Goal: Communication & Community: Share content

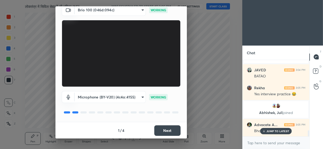
scroll to position [932, 0]
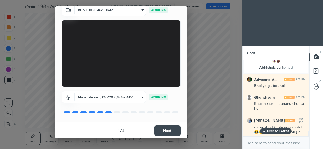
click at [169, 131] on button "Next" at bounding box center [167, 130] width 26 height 11
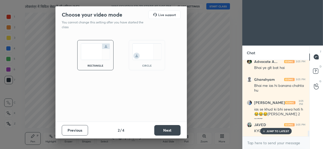
click at [148, 57] on img at bounding box center [146, 51] width 29 height 17
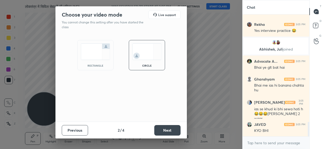
click at [164, 130] on button "Next" at bounding box center [167, 130] width 26 height 11
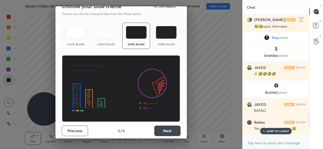
click at [163, 129] on button "Next" at bounding box center [167, 130] width 26 height 11
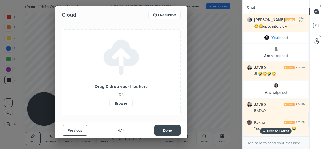
click at [163, 131] on button "Done" at bounding box center [167, 130] width 26 height 11
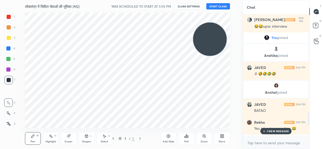
drag, startPoint x: 54, startPoint y: 105, endPoint x: 209, endPoint y: 41, distance: 167.4
click at [209, 41] on video at bounding box center [210, 39] width 34 height 34
click at [217, 7] on button "START CLASS" at bounding box center [219, 6] width 24 height 6
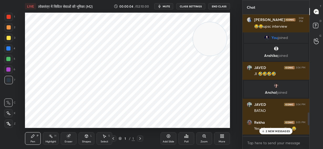
click at [169, 138] on icon at bounding box center [169, 136] width 4 height 4
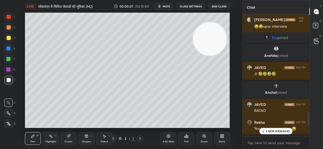
click at [8, 113] on icon at bounding box center [8, 113] width 5 height 4
click at [272, 131] on p "9 NEW MESSAGES" at bounding box center [278, 130] width 24 height 3
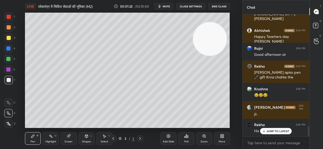
scroll to position [1310, 0]
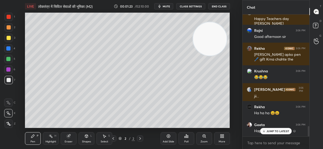
click at [282, 130] on p "JUMP TO LATEST" at bounding box center [278, 130] width 23 height 3
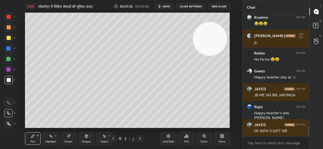
scroll to position [1382, 0]
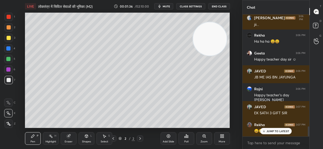
click at [281, 131] on p "JUMP TO LATEST" at bounding box center [278, 130] width 23 height 3
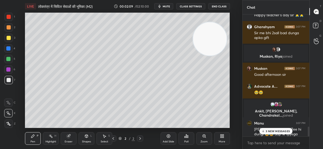
scroll to position [1436, 0]
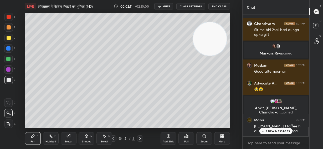
click at [280, 130] on p "3 NEW MESSAGES" at bounding box center [278, 130] width 24 height 3
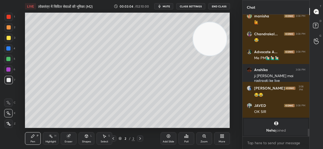
scroll to position [1777, 0]
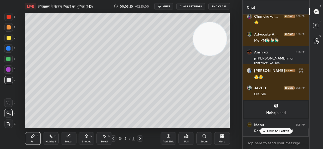
click at [9, 38] on div at bounding box center [9, 38] width 4 height 4
drag, startPoint x: 205, startPoint y: 37, endPoint x: 210, endPoint y: 38, distance: 4.5
click at [210, 39] on video at bounding box center [213, 39] width 34 height 34
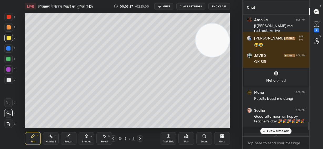
scroll to position [1869, 0]
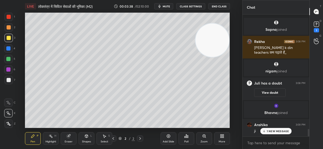
click at [282, 132] on p "1 NEW MESSAGE" at bounding box center [278, 130] width 22 height 3
click at [314, 25] on rect at bounding box center [316, 24] width 5 height 5
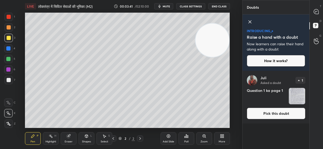
click at [296, 94] on img "grid" at bounding box center [297, 96] width 16 height 16
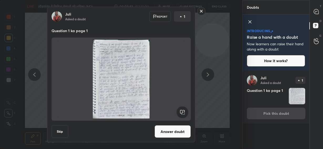
click at [202, 11] on rect at bounding box center [201, 11] width 8 height 8
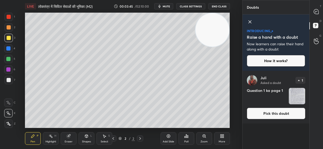
drag, startPoint x: 215, startPoint y: 49, endPoint x: 224, endPoint y: 36, distance: 15.3
click at [224, 36] on video at bounding box center [213, 30] width 34 height 34
click at [250, 22] on icon at bounding box center [250, 22] width 3 height 3
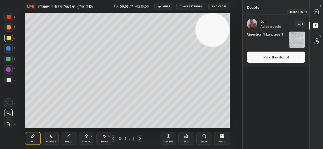
click at [314, 12] on icon at bounding box center [317, 12] width 6 height 6
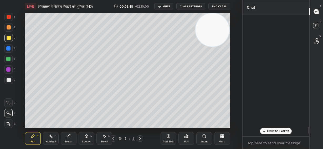
scroll to position [120, 65]
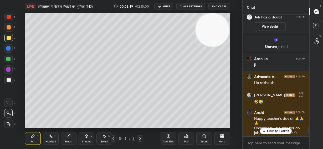
click at [279, 134] on div "JUMP TO LATEST" at bounding box center [276, 131] width 32 height 6
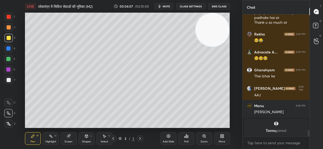
scroll to position [2006, 0]
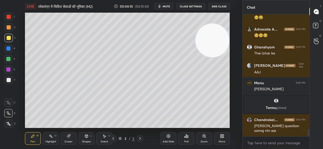
drag, startPoint x: 212, startPoint y: 32, endPoint x: 213, endPoint y: 71, distance: 38.7
click at [215, 57] on video at bounding box center [213, 41] width 34 height 34
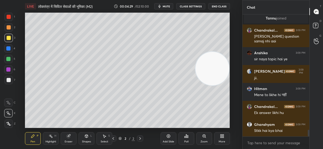
scroll to position [2118, 0]
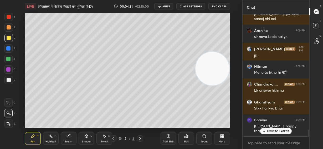
click at [269, 130] on p "JUMP TO LATEST" at bounding box center [278, 130] width 23 height 3
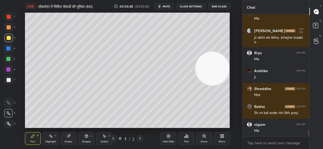
scroll to position [2400, 0]
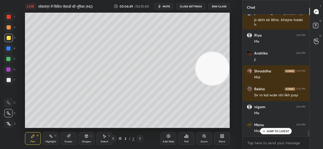
click at [186, 137] on icon at bounding box center [186, 135] width 1 height 3
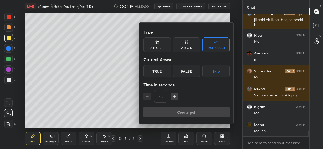
scroll to position [2419, 0]
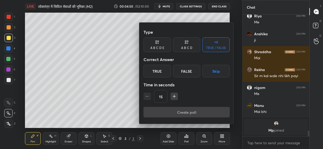
click at [157, 71] on div "True" at bounding box center [157, 71] width 27 height 13
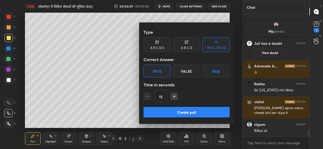
scroll to position [2361, 0]
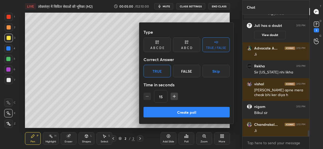
click at [173, 112] on button "Create poll" at bounding box center [187, 112] width 86 height 11
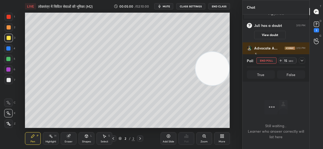
scroll to position [2, 2]
click at [173, 114] on div "Create poll" at bounding box center [186, 117] width 65 height 7
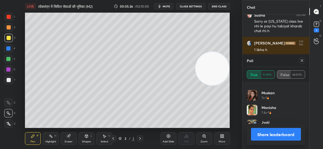
click at [283, 135] on button "Share leaderboard" at bounding box center [276, 134] width 50 height 13
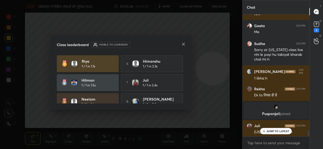
click at [182, 44] on icon at bounding box center [184, 44] width 4 height 4
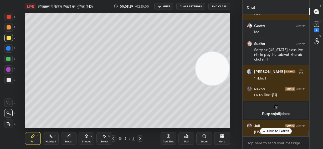
click at [277, 132] on p "JUMP TO LATEST" at bounding box center [278, 130] width 23 height 3
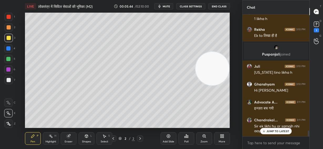
click at [286, 133] on p "JUMP TO LATEST" at bounding box center [278, 130] width 23 height 3
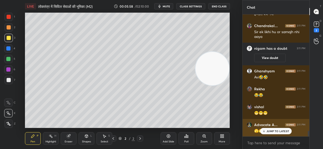
click at [282, 130] on p "JUMP TO LATEST" at bounding box center [278, 130] width 23 height 3
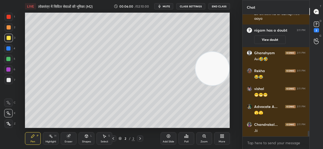
click at [88, 139] on div "Shapes L" at bounding box center [87, 138] width 16 height 13
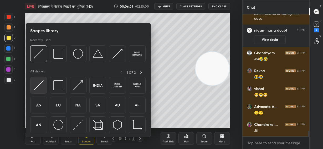
click at [38, 85] on img at bounding box center [39, 85] width 10 height 10
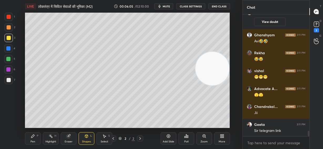
click at [34, 140] on div "Pen" at bounding box center [33, 141] width 5 height 3
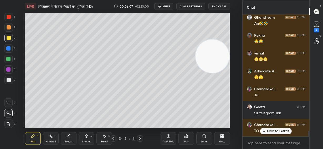
drag, startPoint x: 212, startPoint y: 70, endPoint x: 219, endPoint y: 26, distance: 44.8
click at [219, 39] on video at bounding box center [213, 56] width 34 height 34
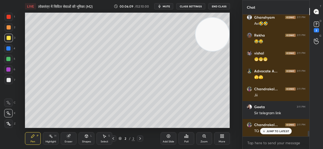
drag, startPoint x: 207, startPoint y: 33, endPoint x: 214, endPoint y: 68, distance: 35.7
click at [214, 51] on video at bounding box center [213, 35] width 34 height 34
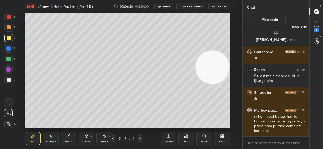
click at [315, 27] on icon at bounding box center [317, 24] width 8 height 8
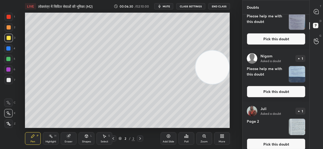
scroll to position [0, 0]
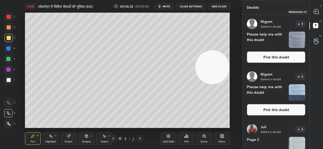
click at [316, 13] on icon at bounding box center [316, 11] width 5 height 5
type textarea "x"
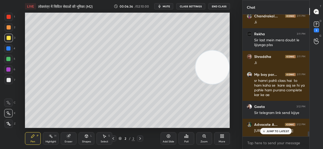
scroll to position [2902, 0]
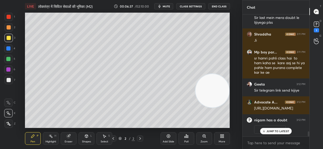
drag, startPoint x: 213, startPoint y: 66, endPoint x: 223, endPoint y: 97, distance: 32.4
click at [223, 97] on video at bounding box center [213, 91] width 34 height 34
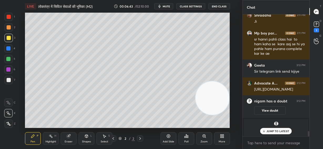
click at [7, 82] on div at bounding box center [9, 80] width 4 height 4
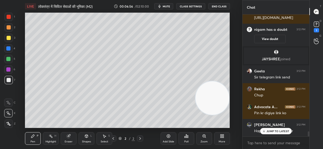
scroll to position [2814, 0]
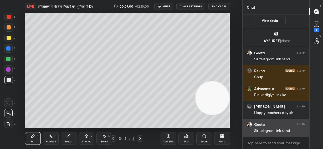
click at [250, 122] on img "grid" at bounding box center [249, 124] width 5 height 5
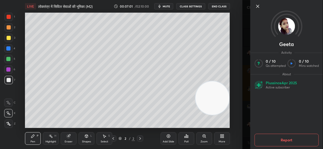
click at [258, 4] on icon at bounding box center [258, 6] width 6 height 6
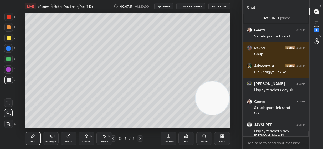
scroll to position [2860, 0]
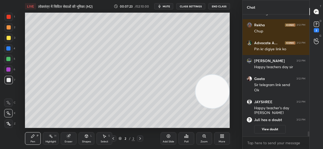
drag, startPoint x: 218, startPoint y: 95, endPoint x: 219, endPoint y: 26, distance: 68.9
click at [221, 75] on video at bounding box center [213, 92] width 34 height 34
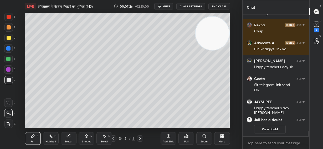
click at [9, 38] on div at bounding box center [9, 38] width 4 height 4
drag, startPoint x: 8, startPoint y: 27, endPoint x: 12, endPoint y: 26, distance: 4.9
click at [8, 28] on div at bounding box center [9, 27] width 4 height 4
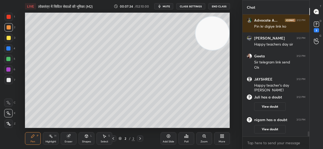
click at [197, 7] on button "CLASS SETTINGS" at bounding box center [191, 6] width 29 height 6
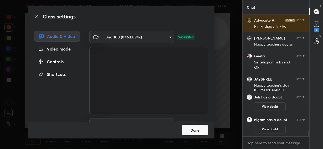
click at [61, 60] on div "Controls" at bounding box center [57, 61] width 46 height 11
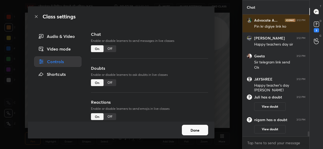
click at [109, 47] on div "Off" at bounding box center [110, 48] width 13 height 7
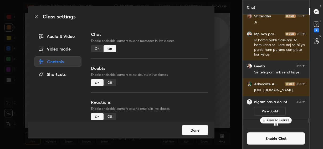
click at [192, 131] on button "Done" at bounding box center [195, 130] width 26 height 11
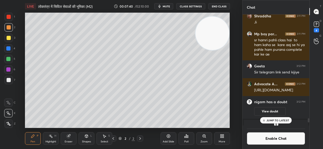
click at [281, 120] on p "JUMP TO LATEST" at bounding box center [278, 120] width 23 height 3
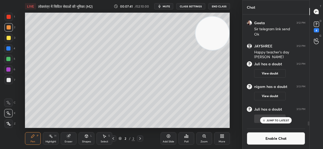
click at [268, 120] on p "JUMP TO LATEST" at bounding box center [278, 120] width 23 height 3
click at [316, 13] on icon at bounding box center [316, 11] width 5 height 5
drag, startPoint x: 318, startPoint y: 12, endPoint x: 316, endPoint y: 18, distance: 6.1
click at [318, 13] on icon at bounding box center [316, 11] width 5 height 5
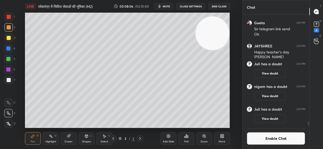
drag, startPoint x: 69, startPoint y: 139, endPoint x: 94, endPoint y: 129, distance: 27.5
click at [71, 138] on div "Eraser" at bounding box center [69, 138] width 16 height 13
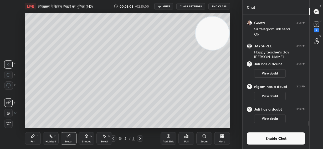
click at [36, 138] on div "Pen P" at bounding box center [33, 138] width 16 height 13
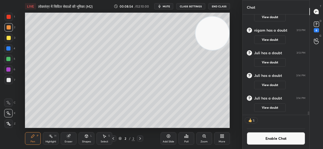
scroll to position [2919, 0]
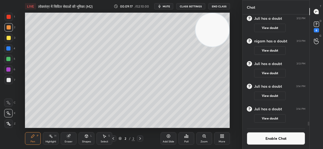
drag, startPoint x: 205, startPoint y: 38, endPoint x: 216, endPoint y: 32, distance: 12.6
click at [216, 32] on video at bounding box center [213, 30] width 34 height 34
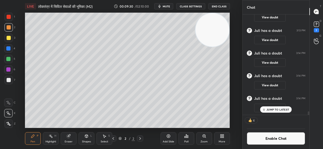
click at [170, 138] on div "Add Slide" at bounding box center [169, 138] width 16 height 13
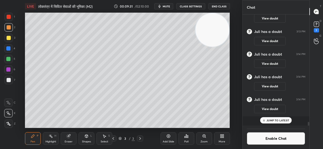
scroll to position [2941, 0]
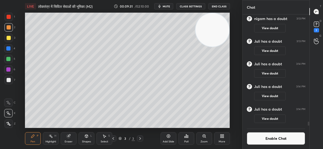
click at [9, 38] on div at bounding box center [9, 38] width 4 height 4
drag, startPoint x: 69, startPoint y: 140, endPoint x: 77, endPoint y: 131, distance: 11.9
click at [71, 139] on div "Eraser" at bounding box center [69, 138] width 16 height 13
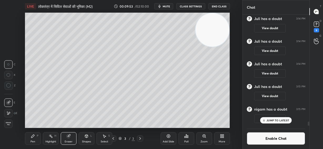
drag, startPoint x: 33, startPoint y: 139, endPoint x: 37, endPoint y: 129, distance: 11.0
click at [33, 138] on div "Pen P" at bounding box center [33, 138] width 16 height 13
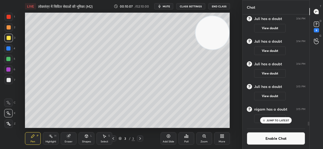
drag, startPoint x: 213, startPoint y: 33, endPoint x: 223, endPoint y: 138, distance: 105.5
click at [223, 138] on div "LIVE लोकतंत्र में सिविल सेवाओं की भूमिका (M2) 00:10:07 / 02:10:00 mute CLASS SE…" at bounding box center [128, 74] width 222 height 149
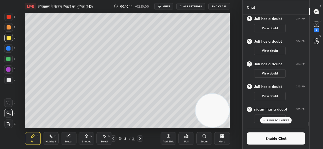
click at [9, 80] on div at bounding box center [9, 80] width 4 height 4
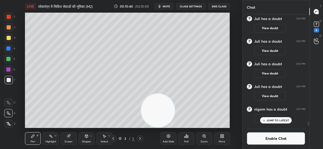
drag, startPoint x: 191, startPoint y: 111, endPoint x: 153, endPoint y: 113, distance: 38.5
click at [150, 114] on video at bounding box center [158, 111] width 34 height 34
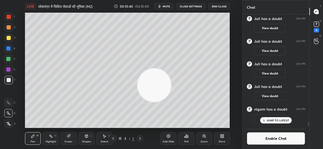
drag, startPoint x: 150, startPoint y: 97, endPoint x: 137, endPoint y: 18, distance: 79.6
click at [138, 68] on video at bounding box center [155, 85] width 34 height 34
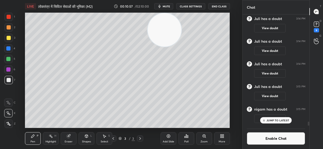
drag, startPoint x: 163, startPoint y: 26, endPoint x: 170, endPoint y: 24, distance: 6.9
click at [182, 19] on video at bounding box center [165, 30] width 34 height 34
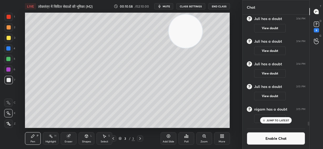
drag, startPoint x: 182, startPoint y: 28, endPoint x: 172, endPoint y: 38, distance: 13.6
click at [172, 38] on video at bounding box center [186, 31] width 34 height 34
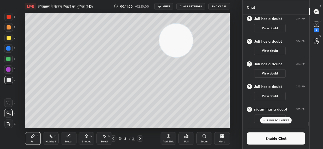
click at [8, 59] on div at bounding box center [8, 59] width 4 height 4
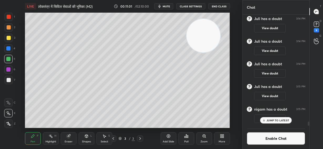
drag, startPoint x: 190, startPoint y: 36, endPoint x: 202, endPoint y: 34, distance: 11.8
click at [202, 34] on video at bounding box center [204, 36] width 34 height 34
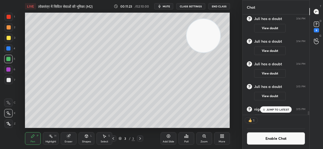
scroll to position [2, 2]
click at [279, 109] on p "JUMP TO LATEST" at bounding box center [278, 109] width 23 height 3
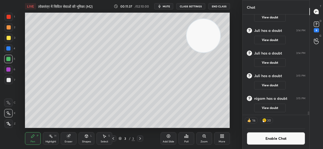
click at [191, 7] on button "CLASS SETTINGS" at bounding box center [191, 6] width 29 height 6
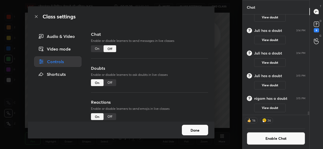
click at [99, 48] on div "On" at bounding box center [97, 48] width 13 height 7
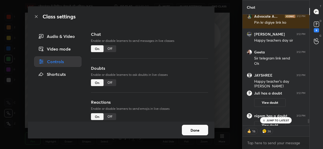
click at [196, 130] on button "Done" at bounding box center [195, 130] width 26 height 11
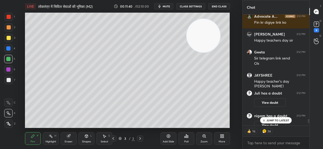
click at [274, 119] on p "JUMP TO LATEST" at bounding box center [278, 120] width 23 height 3
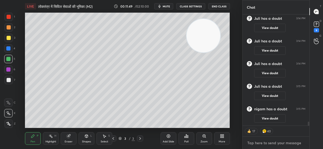
click at [263, 142] on textarea at bounding box center [276, 143] width 58 height 8
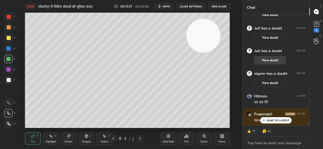
scroll to position [3034, 0]
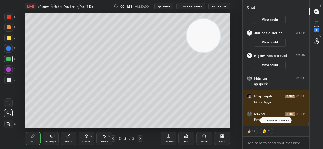
click at [272, 120] on p "JUMP TO LATEST" at bounding box center [278, 120] width 23 height 3
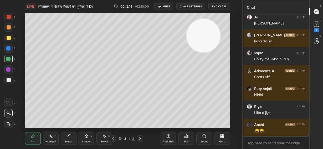
scroll to position [3404, 0]
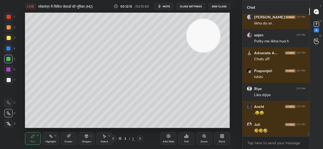
click at [168, 137] on icon at bounding box center [169, 136] width 4 height 4
drag, startPoint x: 201, startPoint y: 35, endPoint x: 214, endPoint y: 75, distance: 41.9
click at [217, 53] on video at bounding box center [204, 36] width 34 height 34
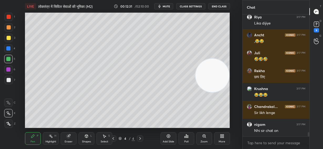
scroll to position [3495, 0]
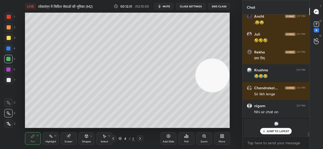
drag, startPoint x: 68, startPoint y: 137, endPoint x: 69, endPoint y: 130, distance: 6.9
click at [68, 136] on icon at bounding box center [68, 135] width 3 height 3
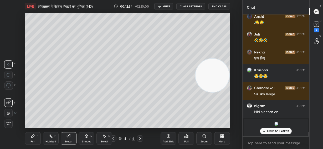
click at [34, 138] on icon at bounding box center [33, 136] width 4 height 4
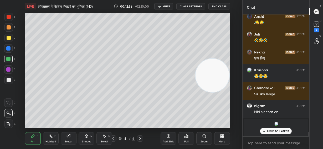
drag, startPoint x: 8, startPoint y: 81, endPoint x: 19, endPoint y: 73, distance: 12.9
click at [9, 80] on div at bounding box center [9, 80] width 4 height 4
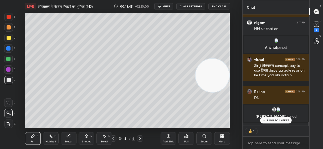
scroll to position [3354, 0]
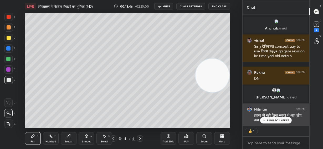
click at [273, 121] on p "JUMP TO LATEST" at bounding box center [278, 120] width 23 height 3
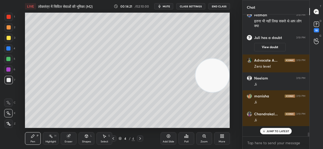
scroll to position [3423, 0]
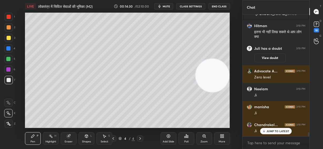
click at [69, 139] on div "Eraser" at bounding box center [69, 138] width 16 height 13
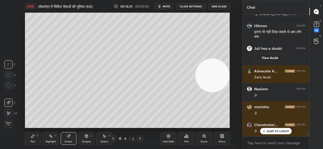
scroll to position [3446, 0]
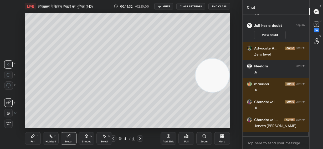
drag, startPoint x: 31, startPoint y: 138, endPoint x: 44, endPoint y: 129, distance: 15.8
click at [31, 138] on div "Pen P" at bounding box center [33, 138] width 16 height 13
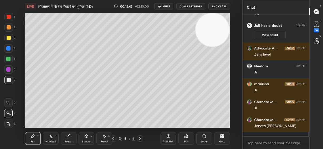
drag, startPoint x: 228, startPoint y: 16, endPoint x: 224, endPoint y: 21, distance: 7.3
click at [226, 11] on div "LIVE लोकतंत्र में सिविल सेवाओं की भूमिका (M2) 00:14:43 / 02:10:00 mute CLASS SE…" at bounding box center [128, 74] width 222 height 149
click at [230, 107] on div "Setting up your live class Poll for secs No correct answer Start poll" at bounding box center [128, 70] width 222 height 115
click at [234, 108] on div "Setting up your live class Poll for secs No correct answer Start poll" at bounding box center [128, 70] width 222 height 115
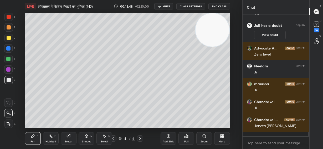
click at [230, 109] on div "Setting up your live class Poll for secs No correct answer Start poll" at bounding box center [128, 70] width 222 height 115
click at [161, 124] on div "LIVE लोकतंत्र में सिविल सेवाओं की भूमिका (M2) 00:15:49 / 02:10:00 mute CLASS SE…" at bounding box center [128, 74] width 222 height 149
drag, startPoint x: 70, startPoint y: 140, endPoint x: 93, endPoint y: 130, distance: 24.6
click at [71, 140] on div "Eraser" at bounding box center [69, 141] width 8 height 3
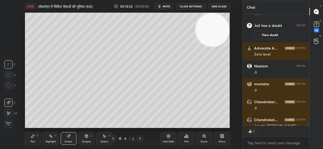
click at [221, 110] on div "Setting up your live class Poll for secs No correct answer Start poll" at bounding box center [128, 70] width 222 height 115
click at [32, 139] on div "Pen P" at bounding box center [33, 138] width 16 height 13
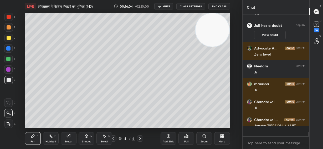
scroll to position [120, 65]
click at [168, 135] on icon at bounding box center [169, 136] width 4 height 4
click at [67, 137] on div "Eraser" at bounding box center [69, 138] width 16 height 13
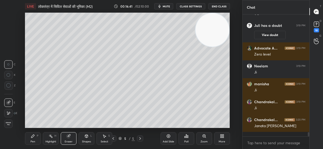
click at [37, 133] on div "Pen P" at bounding box center [33, 138] width 16 height 13
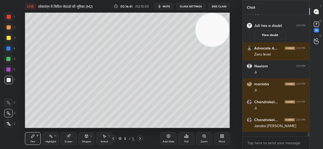
scroll to position [3469, 0]
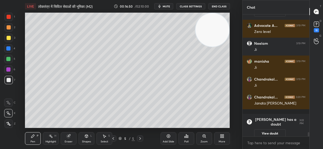
drag, startPoint x: 206, startPoint y: 39, endPoint x: 202, endPoint y: 61, distance: 22.4
click at [205, 47] on video at bounding box center [213, 30] width 34 height 34
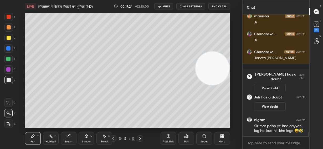
scroll to position [3498, 0]
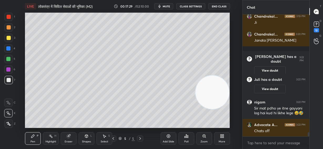
drag, startPoint x: 214, startPoint y: 71, endPoint x: 218, endPoint y: 108, distance: 37.3
click at [218, 108] on video at bounding box center [213, 93] width 34 height 34
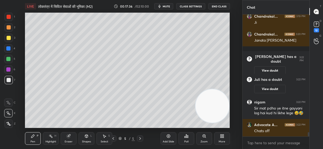
click at [9, 29] on div at bounding box center [8, 27] width 8 height 8
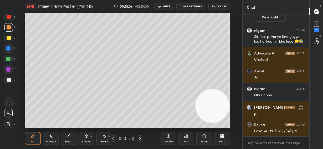
scroll to position [3593, 0]
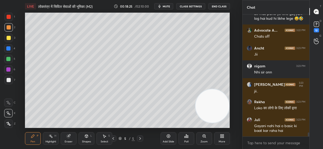
click at [9, 82] on div at bounding box center [9, 80] width 4 height 4
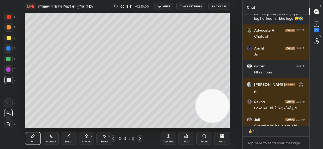
scroll to position [109, 65]
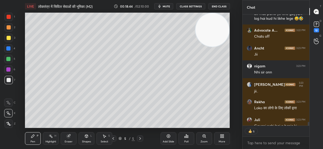
drag, startPoint x: 224, startPoint y: 57, endPoint x: 223, endPoint y: 26, distance: 31.1
click at [225, 24] on video at bounding box center [213, 30] width 34 height 34
click at [232, 84] on div "Setting up your live class Poll for secs No correct answer Start poll" at bounding box center [128, 70] width 222 height 115
click at [230, 79] on div "Setting up your live class Poll for secs No correct answer Start poll" at bounding box center [128, 70] width 222 height 115
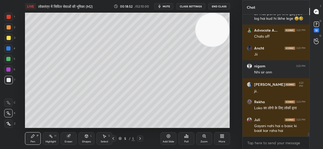
click at [229, 84] on div "Setting up your live class Poll for secs No correct answer Start poll" at bounding box center [128, 70] width 222 height 115
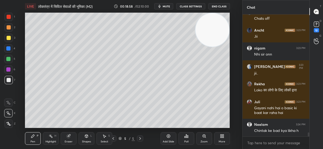
scroll to position [3629, 0]
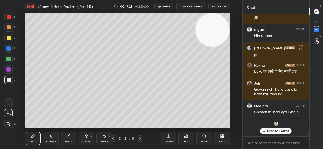
drag, startPoint x: 9, startPoint y: 59, endPoint x: 11, endPoint y: 61, distance: 2.7
click at [9, 59] on div at bounding box center [8, 59] width 4 height 4
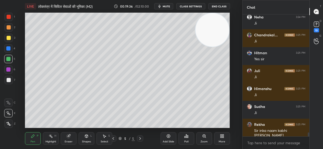
scroll to position [3709, 0]
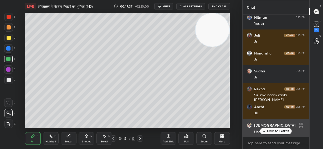
click at [273, 132] on p "JUMP TO LATEST" at bounding box center [278, 130] width 23 height 3
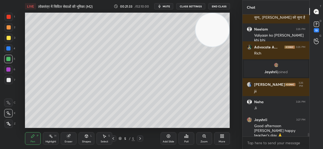
scroll to position [4097, 0]
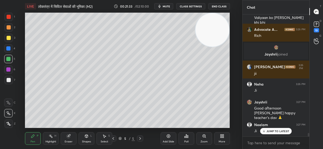
click at [165, 6] on span "mute" at bounding box center [166, 6] width 7 height 4
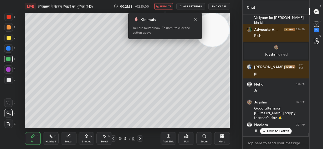
drag, startPoint x: 168, startPoint y: 6, endPoint x: 170, endPoint y: 10, distance: 4.7
click at [168, 6] on span "unmute" at bounding box center [165, 6] width 11 height 4
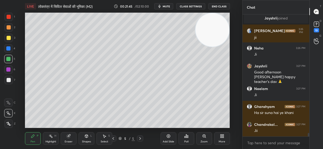
scroll to position [4150, 0]
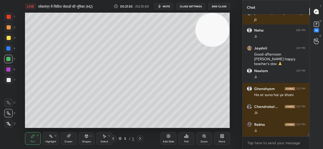
click at [8, 37] on div at bounding box center [9, 38] width 4 height 4
click at [70, 138] on icon at bounding box center [69, 136] width 4 height 4
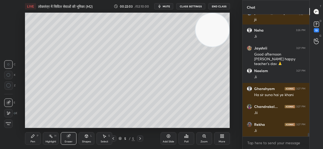
click at [33, 137] on icon at bounding box center [32, 135] width 3 height 3
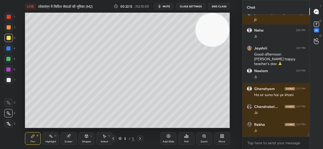
click at [224, 120] on div "LIVE लोकतंत्र में सिविल सेवाओं की भूमिका (M2) 00:22:12 / 02:10:00 mute CLASS SE…" at bounding box center [128, 74] width 222 height 149
click at [221, 124] on div "Add Slide Poll Zoom More" at bounding box center [195, 138] width 69 height 29
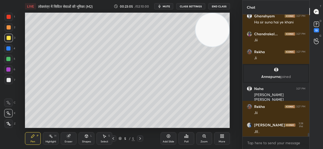
scroll to position [4213, 0]
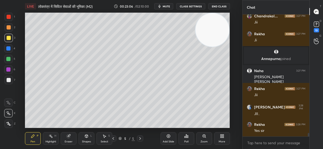
click at [69, 139] on div "Eraser" at bounding box center [69, 138] width 16 height 13
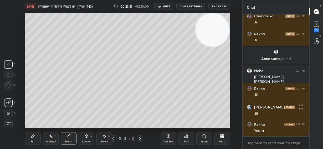
click at [8, 114] on icon at bounding box center [8, 113] width 3 height 3
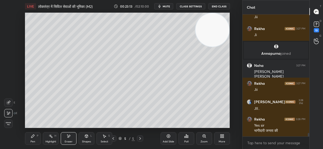
scroll to position [4235, 0]
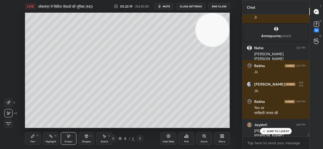
click at [35, 140] on div "Pen P" at bounding box center [33, 138] width 16 height 13
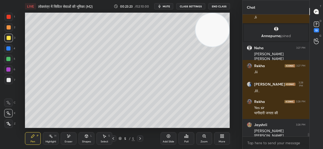
scroll to position [4254, 0]
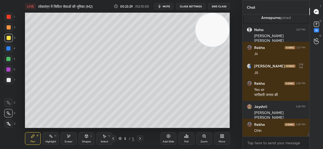
click at [168, 4] on span "mute" at bounding box center [166, 6] width 7 height 4
click at [168, 7] on span "unmute" at bounding box center [165, 6] width 11 height 4
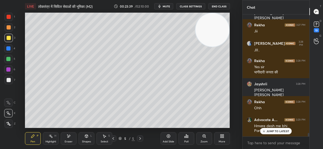
scroll to position [4294, 0]
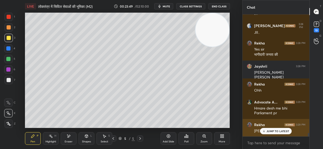
click at [282, 132] on p "JUMP TO LATEST" at bounding box center [278, 130] width 23 height 3
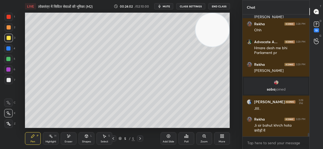
scroll to position [4309, 0]
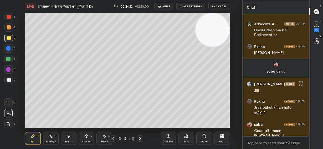
drag, startPoint x: 230, startPoint y: 112, endPoint x: 232, endPoint y: 111, distance: 2.8
click at [231, 114] on div "Setting up your live class Poll for secs No correct answer Start poll" at bounding box center [128, 70] width 222 height 115
click at [232, 115] on div "Setting up your live class Poll for secs No correct answer Start poll" at bounding box center [128, 70] width 222 height 115
click at [230, 114] on div "Setting up your live class Poll for secs No correct answer Start poll" at bounding box center [128, 70] width 222 height 115
drag, startPoint x: 230, startPoint y: 110, endPoint x: 231, endPoint y: 115, distance: 4.8
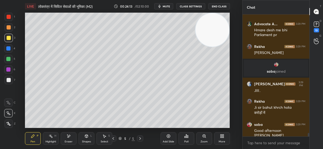
click at [231, 115] on div "Setting up your live class Poll for secs No correct answer Start poll" at bounding box center [128, 70] width 222 height 115
click at [70, 139] on div "Eraser" at bounding box center [69, 138] width 16 height 13
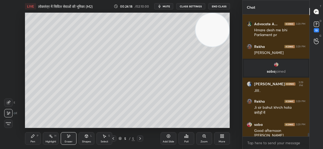
click at [6, 124] on span "Erase all" at bounding box center [8, 124] width 8 height 4
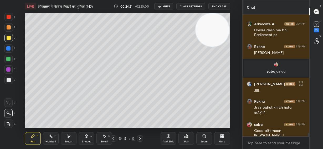
drag, startPoint x: 114, startPoint y: 137, endPoint x: 118, endPoint y: 138, distance: 3.4
click at [115, 137] on icon at bounding box center [113, 138] width 4 height 4
click at [140, 137] on icon at bounding box center [140, 138] width 4 height 4
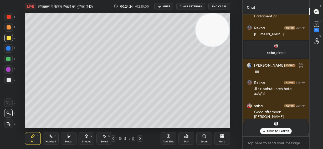
click at [140, 137] on icon at bounding box center [140, 138] width 4 height 4
click at [115, 138] on div at bounding box center [113, 138] width 6 height 6
click at [115, 138] on icon at bounding box center [113, 138] width 4 height 4
click at [139, 138] on icon at bounding box center [140, 138] width 4 height 4
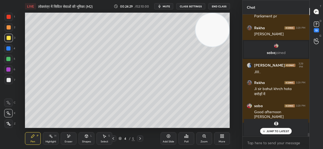
click at [141, 138] on icon at bounding box center [140, 138] width 4 height 4
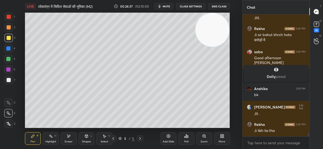
scroll to position [4399, 0]
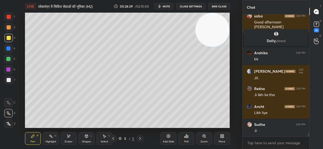
click at [10, 78] on div at bounding box center [8, 80] width 8 height 8
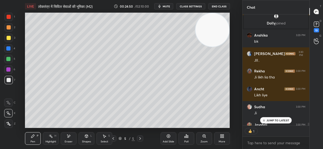
scroll to position [2, 2]
drag, startPoint x: 215, startPoint y: 63, endPoint x: 210, endPoint y: 60, distance: 6.0
click at [214, 47] on video at bounding box center [213, 30] width 34 height 34
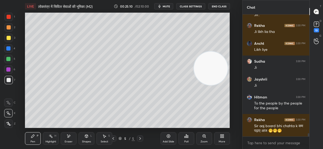
scroll to position [4484, 0]
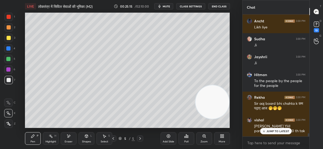
click at [211, 104] on video at bounding box center [213, 102] width 34 height 34
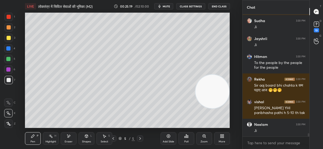
drag, startPoint x: 212, startPoint y: 103, endPoint x: 219, endPoint y: 40, distance: 64.0
click at [220, 75] on video at bounding box center [213, 92] width 34 height 34
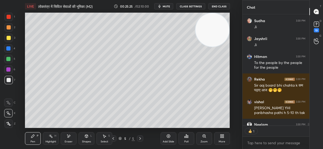
scroll to position [4531, 0]
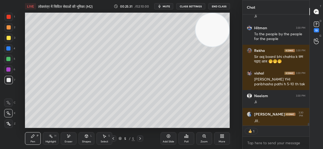
click at [9, 57] on div at bounding box center [8, 59] width 4 height 4
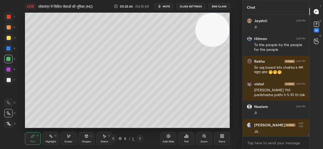
scroll to position [4538, 0]
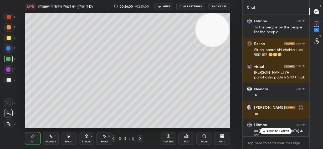
drag, startPoint x: 10, startPoint y: 80, endPoint x: 13, endPoint y: 79, distance: 3.3
click at [10, 81] on div at bounding box center [9, 80] width 4 height 4
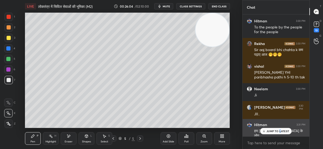
click at [280, 131] on p "JUMP TO LATEST" at bounding box center [278, 130] width 23 height 3
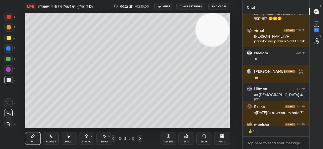
scroll to position [2, 2]
click at [69, 138] on icon at bounding box center [69, 136] width 4 height 4
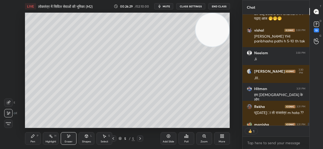
scroll to position [4603, 0]
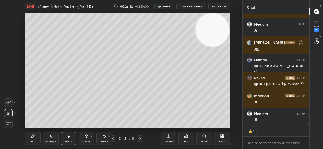
click at [34, 139] on div "Pen P" at bounding box center [33, 138] width 16 height 13
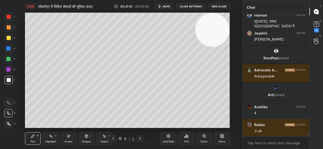
scroll to position [4637, 0]
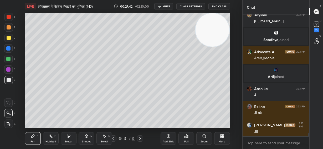
click at [166, 137] on div "Add Slide" at bounding box center [169, 138] width 16 height 13
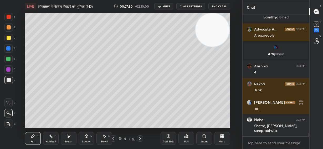
drag, startPoint x: 205, startPoint y: 35, endPoint x: 207, endPoint y: 56, distance: 20.6
click at [207, 47] on video at bounding box center [213, 30] width 34 height 34
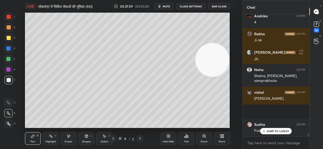
scroll to position [4727, 0]
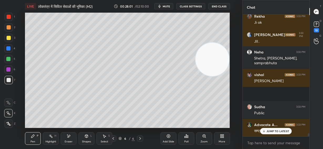
drag, startPoint x: 209, startPoint y: 55, endPoint x: 208, endPoint y: 93, distance: 37.7
click at [209, 76] on video at bounding box center [213, 60] width 34 height 34
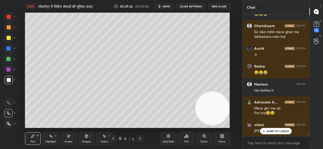
scroll to position [4957, 0]
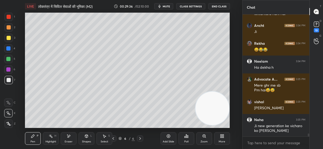
click at [68, 138] on icon at bounding box center [69, 136] width 4 height 4
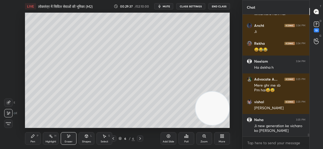
click at [68, 141] on div "Eraser" at bounding box center [69, 141] width 8 height 3
click at [29, 138] on div "Pen P" at bounding box center [33, 138] width 16 height 13
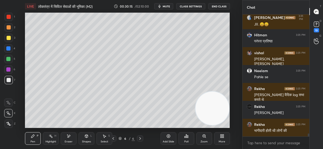
scroll to position [2, 2]
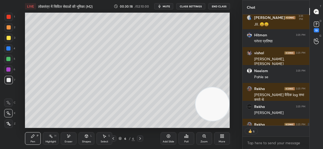
drag, startPoint x: 215, startPoint y: 105, endPoint x: 232, endPoint y: 38, distance: 68.4
click at [232, 40] on div "Setting up your live class Poll for secs No correct answer Start poll" at bounding box center [128, 70] width 222 height 115
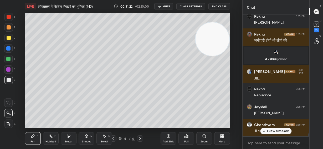
scroll to position [5067, 0]
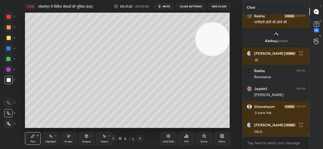
click at [71, 138] on div "Eraser" at bounding box center [69, 138] width 16 height 13
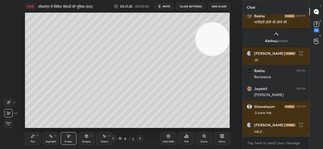
click at [33, 140] on div "Pen" at bounding box center [33, 141] width 5 height 3
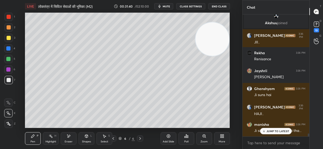
scroll to position [5107, 0]
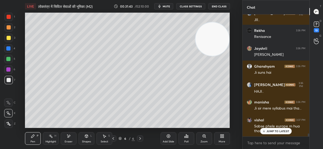
click at [279, 132] on p "JUMP TO LATEST" at bounding box center [278, 130] width 23 height 3
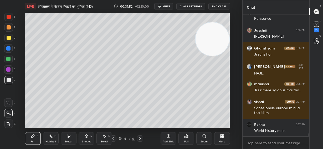
scroll to position [5143, 0]
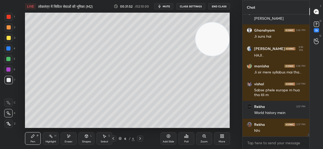
drag, startPoint x: 198, startPoint y: 47, endPoint x: 151, endPoint y: 43, distance: 47.0
click at [196, 44] on video at bounding box center [213, 39] width 34 height 34
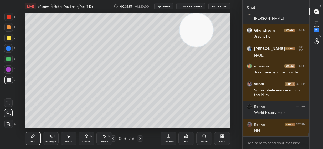
drag, startPoint x: 193, startPoint y: 30, endPoint x: 197, endPoint y: 29, distance: 4.2
click at [197, 29] on video at bounding box center [197, 30] width 34 height 34
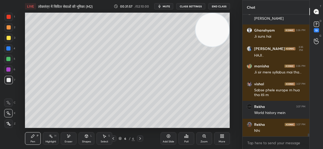
drag, startPoint x: 193, startPoint y: 29, endPoint x: 206, endPoint y: 26, distance: 13.3
click at [206, 27] on video at bounding box center [213, 30] width 34 height 34
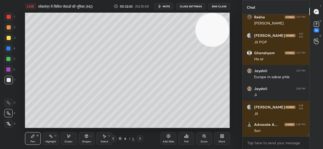
scroll to position [5357, 0]
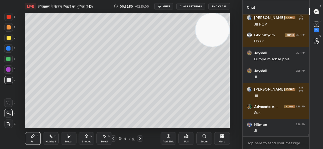
click at [169, 137] on icon at bounding box center [169, 136] width 4 height 4
click at [9, 47] on div at bounding box center [8, 48] width 4 height 4
click at [86, 138] on div "Shapes L" at bounding box center [87, 138] width 16 height 13
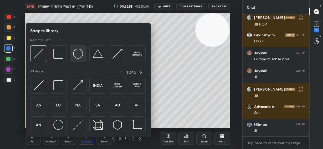
click at [78, 56] on img at bounding box center [78, 54] width 10 height 10
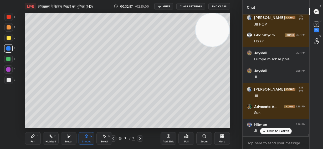
scroll to position [5380, 0]
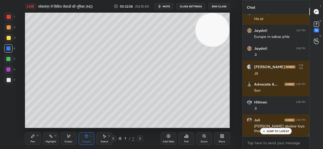
click at [33, 139] on div "Pen P" at bounding box center [33, 138] width 16 height 13
click at [9, 38] on div at bounding box center [9, 38] width 4 height 4
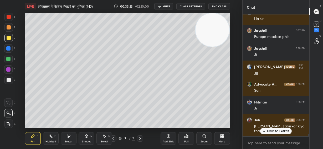
scroll to position [5398, 0]
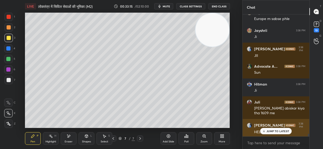
click at [268, 130] on p "JUMP TO LATEST" at bounding box center [278, 130] width 23 height 3
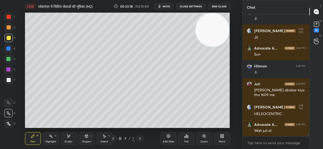
scroll to position [5451, 0]
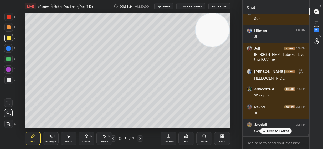
click at [88, 139] on div "Shapes L" at bounding box center [87, 138] width 16 height 13
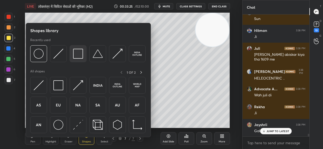
click at [72, 50] on div at bounding box center [78, 53] width 17 height 17
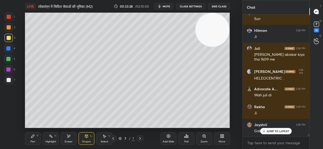
drag, startPoint x: 34, startPoint y: 139, endPoint x: 35, endPoint y: 137, distance: 2.7
click at [34, 140] on div "Pen P" at bounding box center [33, 138] width 16 height 13
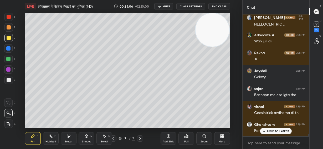
scroll to position [5523, 0]
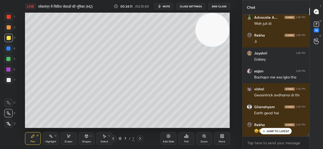
click at [114, 139] on icon at bounding box center [113, 138] width 4 height 4
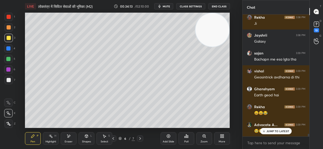
scroll to position [5559, 0]
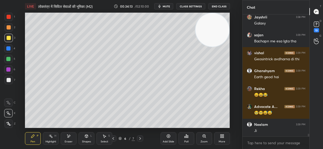
click at [141, 138] on icon at bounding box center [140, 138] width 4 height 4
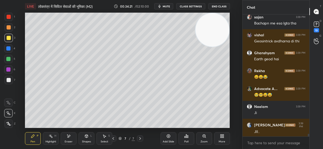
scroll to position [5595, 0]
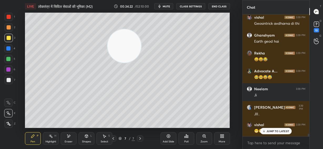
drag, startPoint x: 133, startPoint y: 44, endPoint x: 130, endPoint y: 42, distance: 3.0
click at [128, 45] on video at bounding box center [125, 46] width 34 height 34
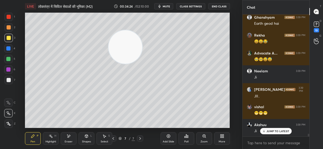
drag, startPoint x: 85, startPoint y: 48, endPoint x: 84, endPoint y: 42, distance: 6.4
click at [109, 47] on video at bounding box center [126, 47] width 34 height 34
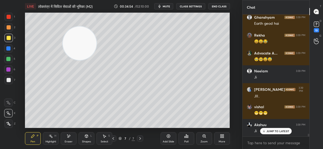
scroll to position [5631, 0]
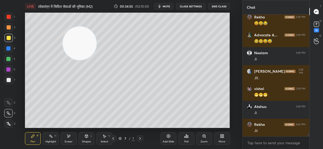
click at [11, 80] on div at bounding box center [8, 80] width 8 height 8
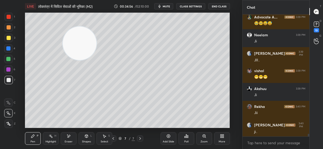
scroll to position [2, 2]
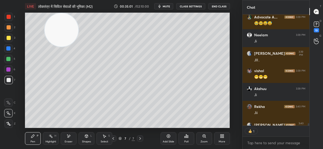
drag, startPoint x: 70, startPoint y: 38, endPoint x: 62, endPoint y: 27, distance: 13.8
click at [64, 32] on video at bounding box center [62, 30] width 34 height 34
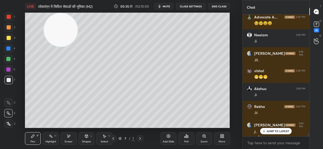
scroll to position [5653, 0]
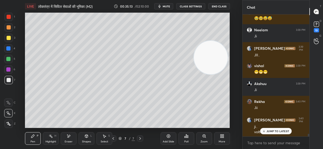
drag, startPoint x: 63, startPoint y: 30, endPoint x: 213, endPoint y: 58, distance: 153.0
click at [213, 58] on video at bounding box center [211, 58] width 34 height 34
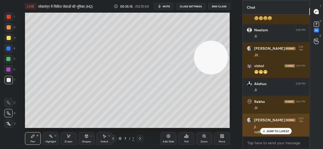
click at [270, 128] on div "JUMP TO LATEST" at bounding box center [276, 131] width 32 height 6
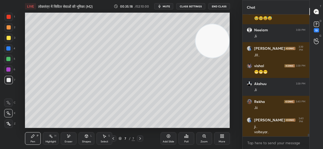
drag, startPoint x: 215, startPoint y: 61, endPoint x: 226, endPoint y: 42, distance: 22.2
click at [226, 42] on video at bounding box center [213, 41] width 34 height 34
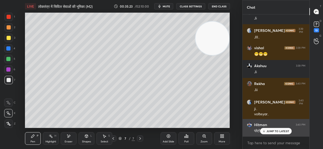
click at [274, 128] on div "JUMP TO LATEST" at bounding box center [276, 131] width 32 height 6
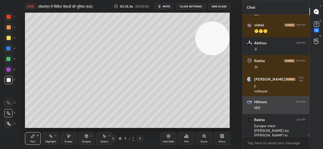
scroll to position [5712, 0]
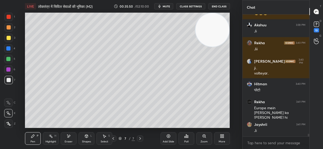
drag, startPoint x: 210, startPoint y: 40, endPoint x: 212, endPoint y: 30, distance: 10.7
click at [212, 30] on video at bounding box center [213, 30] width 34 height 34
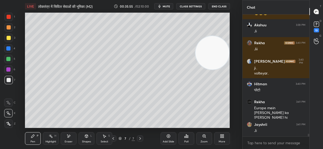
drag, startPoint x: 213, startPoint y: 31, endPoint x: 217, endPoint y: 54, distance: 23.2
click at [217, 54] on video at bounding box center [213, 53] width 34 height 34
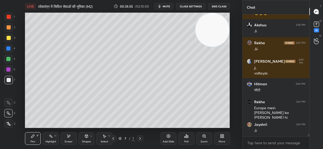
drag, startPoint x: 214, startPoint y: 56, endPoint x: 223, endPoint y: 27, distance: 30.1
click at [223, 27] on video at bounding box center [213, 30] width 34 height 34
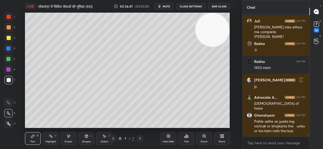
scroll to position [5869, 0]
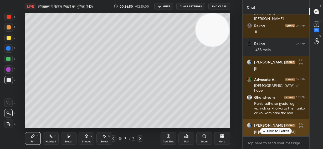
drag, startPoint x: 274, startPoint y: 132, endPoint x: 261, endPoint y: 127, distance: 13.8
click at [274, 131] on p "JUMP TO LATEST" at bounding box center [278, 130] width 23 height 3
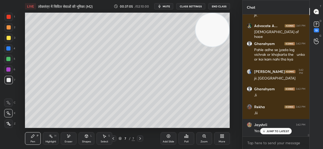
scroll to position [5941, 0]
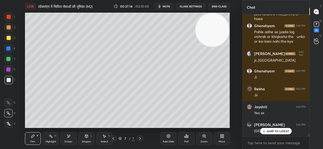
click at [168, 137] on icon at bounding box center [169, 136] width 4 height 4
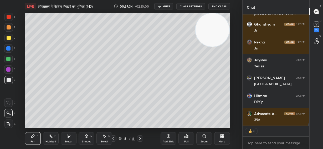
scroll to position [5977, 0]
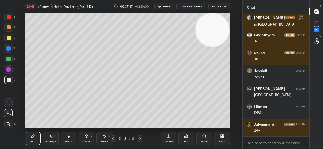
drag, startPoint x: 211, startPoint y: 31, endPoint x: 215, endPoint y: 91, distance: 60.2
click at [215, 47] on video at bounding box center [213, 30] width 34 height 34
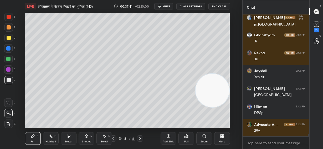
click at [7, 39] on div at bounding box center [9, 38] width 4 height 4
click at [8, 59] on div at bounding box center [8, 59] width 4 height 4
drag, startPoint x: 9, startPoint y: 28, endPoint x: 18, endPoint y: 31, distance: 9.9
click at [8, 29] on div at bounding box center [9, 27] width 4 height 4
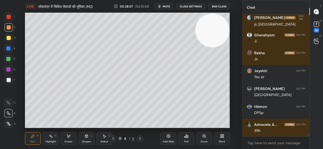
drag, startPoint x: 217, startPoint y: 91, endPoint x: 216, endPoint y: 45, distance: 46.0
click at [222, 29] on video at bounding box center [213, 31] width 34 height 34
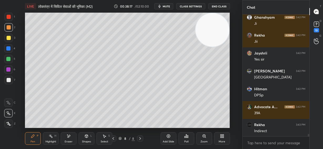
click at [9, 82] on div at bounding box center [9, 80] width 4 height 4
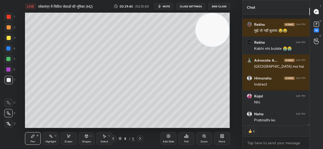
scroll to position [6668, 0]
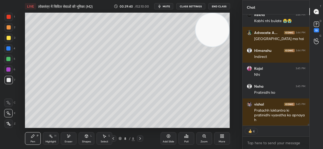
click at [9, 59] on div at bounding box center [8, 59] width 4 height 4
drag, startPoint x: 9, startPoint y: 48, endPoint x: 14, endPoint y: 50, distance: 5.4
click at [8, 49] on div at bounding box center [8, 48] width 4 height 4
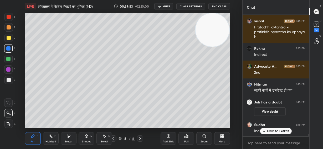
scroll to position [6256, 0]
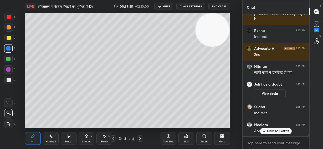
click at [168, 6] on span "mute" at bounding box center [166, 6] width 7 height 4
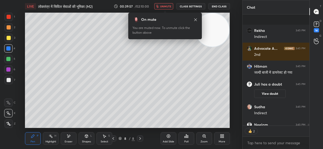
scroll to position [6285, 0]
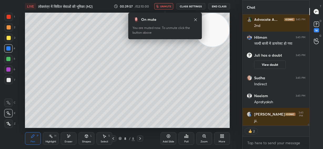
click at [168, 6] on span "unmute" at bounding box center [165, 6] width 11 height 4
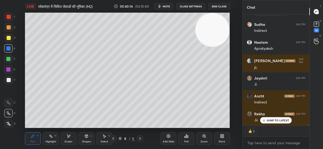
scroll to position [2, 2]
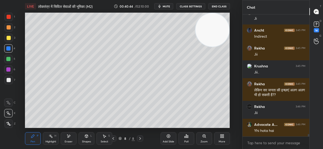
click at [8, 80] on div at bounding box center [9, 80] width 4 height 4
click at [8, 68] on div at bounding box center [8, 69] width 4 height 4
click at [88, 137] on icon at bounding box center [86, 135] width 3 height 3
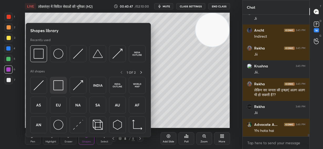
click at [60, 85] on img at bounding box center [58, 85] width 10 height 10
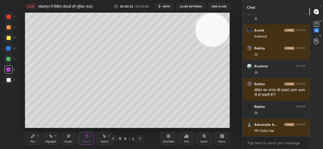
click at [33, 139] on div "Pen P" at bounding box center [33, 138] width 16 height 13
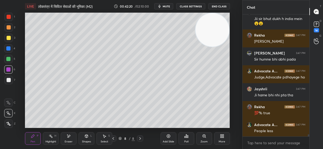
scroll to position [6973, 0]
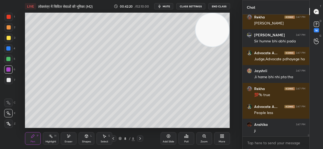
drag, startPoint x: 24, startPoint y: 100, endPoint x: 24, endPoint y: 104, distance: 4.0
click at [24, 100] on div "Setting up your live class Poll for secs No correct answer Start poll" at bounding box center [128, 70] width 222 height 115
click at [27, 105] on div "Setting up your live class Poll for secs No correct answer Start poll" at bounding box center [128, 70] width 222 height 115
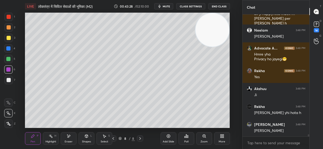
scroll to position [7080, 0]
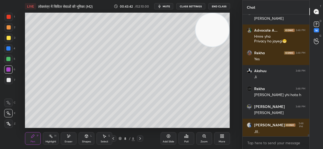
click at [167, 137] on icon at bounding box center [169, 136] width 4 height 4
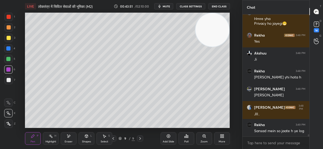
click at [10, 80] on div at bounding box center [9, 80] width 4 height 4
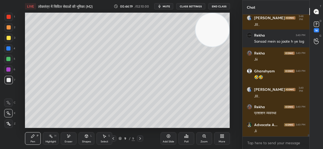
scroll to position [7205, 0]
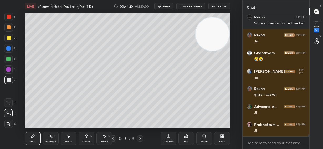
drag, startPoint x: 213, startPoint y: 32, endPoint x: 219, endPoint y: 51, distance: 20.3
click at [219, 51] on video at bounding box center [213, 34] width 34 height 34
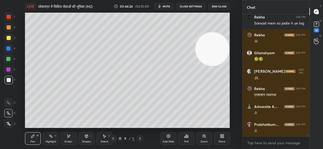
scroll to position [7223, 0]
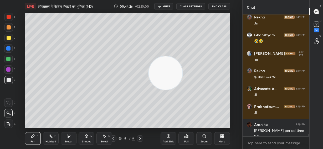
drag, startPoint x: 205, startPoint y: 49, endPoint x: 136, endPoint y: 78, distance: 74.6
click at [149, 87] on video at bounding box center [166, 73] width 34 height 34
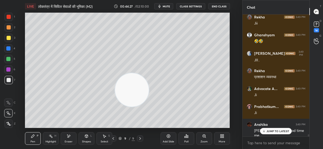
scroll to position [7240, 0]
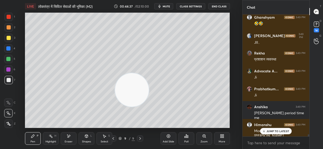
drag, startPoint x: 8, startPoint y: 69, endPoint x: 10, endPoint y: 66, distance: 3.4
click at [8, 69] on div at bounding box center [8, 69] width 4 height 4
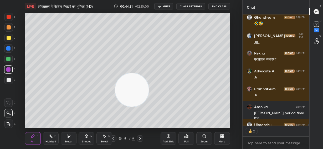
scroll to position [7269, 0]
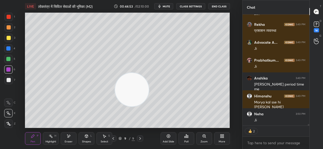
drag, startPoint x: 133, startPoint y: 95, endPoint x: 128, endPoint y: 32, distance: 63.3
click at [128, 73] on video at bounding box center [132, 90] width 34 height 34
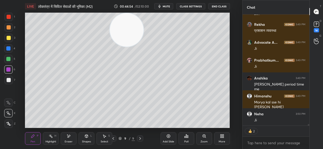
drag, startPoint x: 127, startPoint y: 33, endPoint x: 213, endPoint y: 14, distance: 88.3
click at [144, 21] on video at bounding box center [127, 30] width 34 height 34
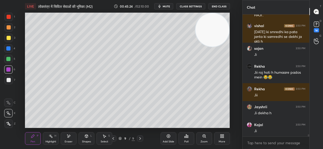
scroll to position [7411, 0]
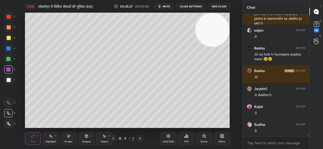
click at [9, 58] on div at bounding box center [8, 59] width 4 height 4
drag, startPoint x: 71, startPoint y: 139, endPoint x: 75, endPoint y: 128, distance: 12.0
click at [71, 138] on div "Eraser" at bounding box center [69, 138] width 16 height 13
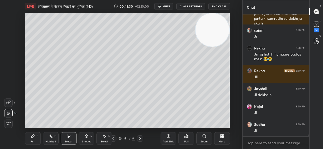
click at [33, 135] on icon at bounding box center [32, 135] width 3 height 3
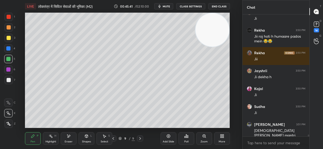
scroll to position [7447, 0]
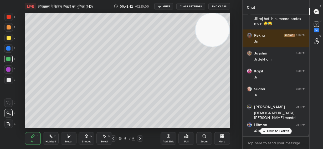
click at [68, 140] on div "Eraser" at bounding box center [69, 141] width 8 height 3
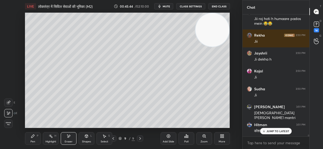
drag, startPoint x: 36, startPoint y: 140, endPoint x: 66, endPoint y: 128, distance: 32.3
click at [37, 140] on div "Pen P" at bounding box center [33, 138] width 16 height 13
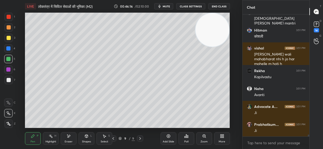
scroll to position [7559, 0]
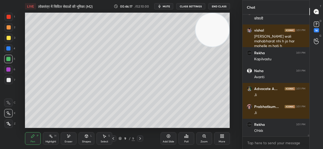
drag, startPoint x: 10, startPoint y: 80, endPoint x: 12, endPoint y: 77, distance: 3.7
click at [10, 81] on div at bounding box center [9, 80] width 4 height 4
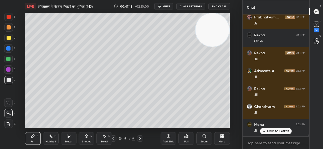
scroll to position [7666, 0]
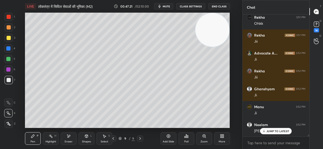
click at [170, 137] on icon at bounding box center [168, 135] width 3 height 3
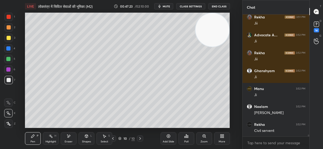
click at [9, 38] on div at bounding box center [9, 38] width 4 height 4
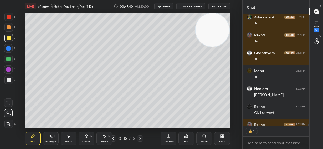
scroll to position [2, 2]
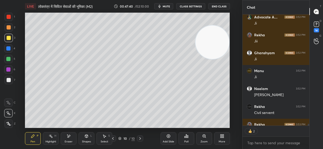
drag, startPoint x: 211, startPoint y: 31, endPoint x: 215, endPoint y: 96, distance: 65.4
click at [215, 59] on video at bounding box center [213, 43] width 34 height 34
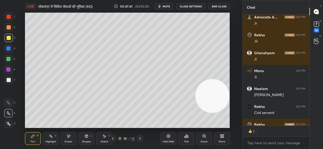
scroll to position [7731, 0]
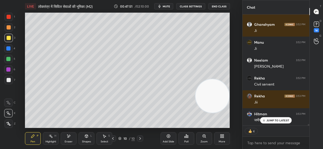
click at [9, 28] on div at bounding box center [9, 27] width 4 height 4
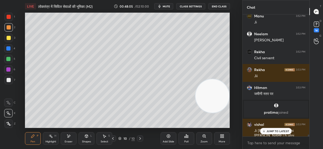
scroll to position [7489, 0]
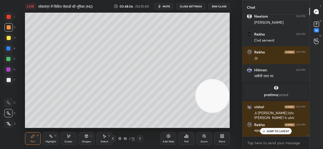
click at [170, 5] on span "mute" at bounding box center [166, 6] width 7 height 4
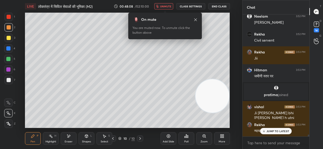
click at [168, 6] on span "unmute" at bounding box center [165, 6] width 11 height 4
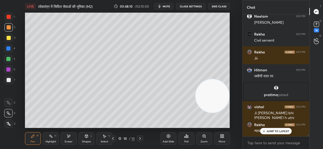
click at [8, 39] on div at bounding box center [9, 38] width 4 height 4
click at [9, 48] on div at bounding box center [8, 48] width 4 height 4
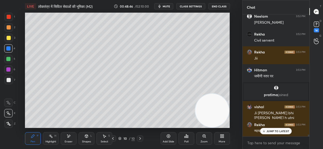
drag, startPoint x: 209, startPoint y: 105, endPoint x: 209, endPoint y: 115, distance: 9.5
click at [210, 116] on video at bounding box center [212, 111] width 34 height 34
click at [8, 79] on div at bounding box center [9, 80] width 4 height 4
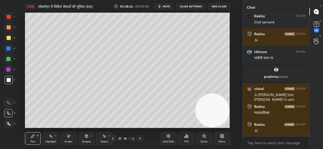
scroll to position [7525, 0]
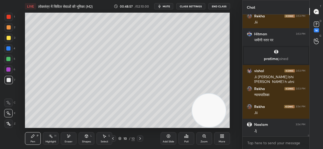
drag, startPoint x: 208, startPoint y: 112, endPoint x: 87, endPoint y: 129, distance: 121.5
click at [87, 129] on div "LIVE लोकतंत्र में सिविल सेवाओं की भूमिका (M2) 00:48:57 / 02:10:00 mute CLASS SE…" at bounding box center [128, 74] width 222 height 149
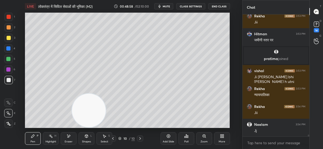
click at [9, 60] on div at bounding box center [8, 59] width 4 height 4
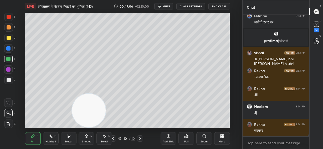
click at [230, 105] on div "Setting up your live class Poll for secs No correct answer Start poll" at bounding box center [128, 70] width 222 height 115
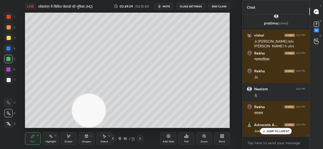
drag, startPoint x: 272, startPoint y: 133, endPoint x: 244, endPoint y: 128, distance: 27.6
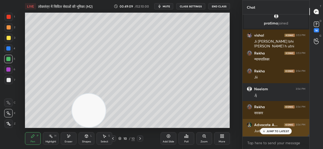
click at [272, 133] on div "JUMP TO LATEST" at bounding box center [276, 131] width 32 height 6
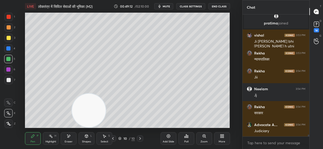
scroll to position [7579, 0]
drag, startPoint x: 93, startPoint y: 116, endPoint x: 97, endPoint y: 60, distance: 55.7
click at [94, 94] on video at bounding box center [89, 111] width 34 height 34
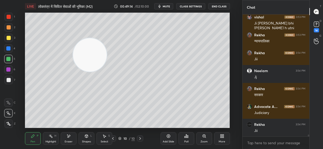
drag, startPoint x: 7, startPoint y: 27, endPoint x: 20, endPoint y: 31, distance: 13.1
click at [7, 28] on div at bounding box center [9, 27] width 4 height 4
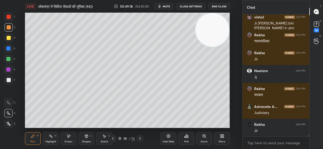
drag, startPoint x: 152, startPoint y: 36, endPoint x: 226, endPoint y: 30, distance: 73.9
click at [233, 19] on div "Setting up your live class Poll for secs No correct answer Start poll" at bounding box center [128, 70] width 222 height 115
click at [69, 141] on div "Eraser" at bounding box center [69, 141] width 8 height 3
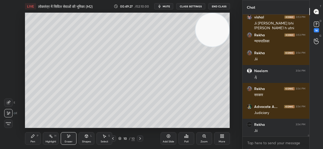
click at [35, 137] on div "Pen P" at bounding box center [33, 138] width 16 height 13
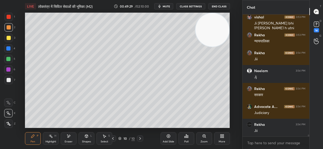
scroll to position [7597, 0]
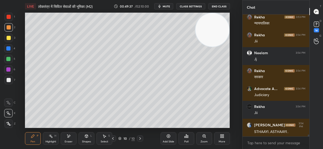
click at [8, 48] on div at bounding box center [8, 48] width 4 height 4
drag, startPoint x: 9, startPoint y: 16, endPoint x: 21, endPoint y: 18, distance: 12.0
click at [9, 16] on div at bounding box center [9, 17] width 4 height 4
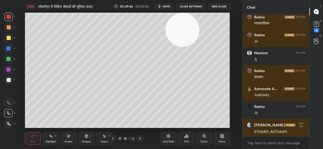
drag, startPoint x: 203, startPoint y: 37, endPoint x: 191, endPoint y: 40, distance: 11.8
click at [173, 32] on video at bounding box center [183, 30] width 34 height 34
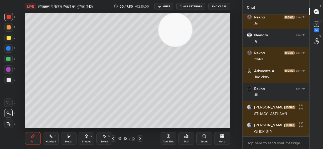
click at [233, 56] on div "Setting up your live class Poll for secs No correct answer Start poll" at bounding box center [128, 70] width 222 height 115
click at [200, 54] on div "Setting up your live class Poll for secs No correct answer Start poll" at bounding box center [128, 70] width 222 height 115
click at [230, 55] on div "Setting up your live class Poll for secs No correct answer Start poll" at bounding box center [128, 70] width 222 height 115
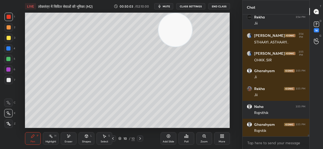
scroll to position [7704, 0]
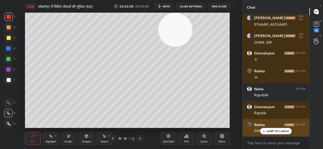
click at [281, 132] on p "JUMP TO LATEST" at bounding box center [278, 130] width 23 height 3
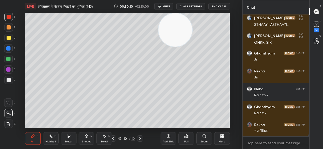
click at [231, 64] on div "Setting up your live class Poll for secs No correct answer Start poll" at bounding box center [128, 70] width 222 height 115
click at [8, 80] on div at bounding box center [9, 80] width 4 height 4
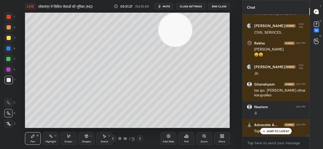
scroll to position [7911, 0]
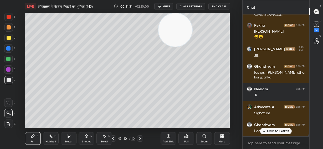
click at [11, 72] on div at bounding box center [8, 69] width 8 height 8
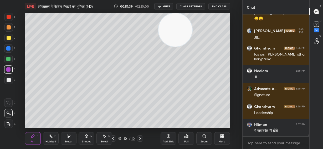
click at [8, 81] on div at bounding box center [9, 80] width 4 height 4
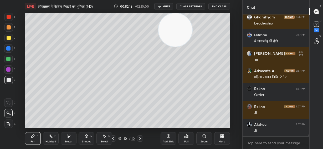
scroll to position [8036, 0]
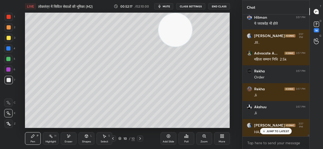
click at [169, 9] on button "mute" at bounding box center [163, 6] width 19 height 6
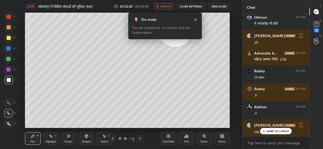
click at [165, 5] on span "unmute" at bounding box center [165, 6] width 11 height 4
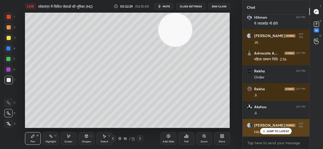
click at [273, 132] on p "JUMP TO LATEST" at bounding box center [278, 130] width 23 height 3
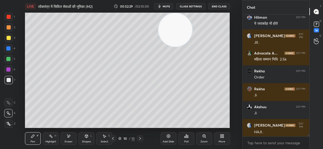
scroll to position [8054, 0]
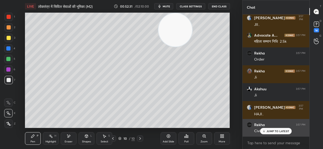
click at [269, 131] on p "JUMP TO LATEST" at bounding box center [278, 130] width 23 height 3
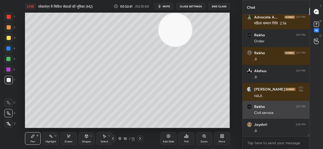
scroll to position [8090, 0]
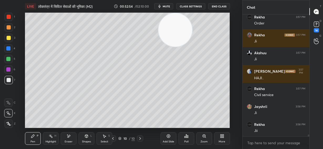
click at [114, 139] on icon at bounding box center [113, 138] width 2 height 3
click at [114, 139] on icon at bounding box center [113, 138] width 4 height 4
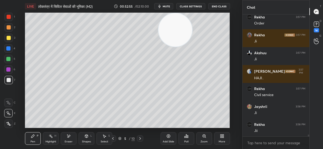
click at [114, 139] on icon at bounding box center [113, 138] width 4 height 4
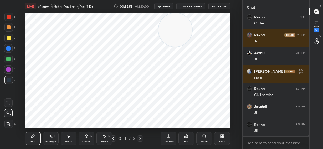
click at [114, 139] on icon at bounding box center [113, 138] width 4 height 4
click at [140, 138] on icon at bounding box center [140, 138] width 4 height 4
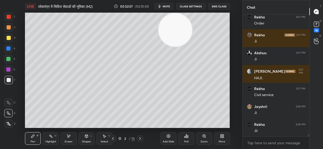
drag, startPoint x: 176, startPoint y: 33, endPoint x: 208, endPoint y: 27, distance: 32.8
click at [192, 26] on video at bounding box center [176, 30] width 34 height 34
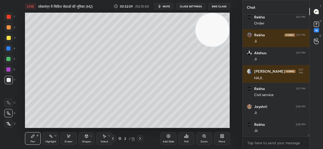
drag, startPoint x: 9, startPoint y: 17, endPoint x: 13, endPoint y: 19, distance: 4.5
click at [9, 17] on div at bounding box center [9, 17] width 4 height 4
click at [140, 138] on icon at bounding box center [140, 138] width 4 height 4
click at [140, 138] on icon at bounding box center [140, 138] width 2 height 3
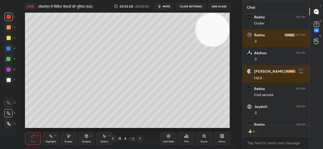
click at [140, 138] on icon at bounding box center [140, 138] width 2 height 3
click at [141, 138] on icon at bounding box center [140, 138] width 2 height 3
click at [140, 139] on icon at bounding box center [140, 138] width 2 height 3
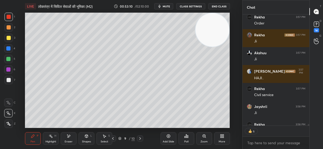
click at [140, 139] on icon at bounding box center [140, 138] width 2 height 3
click at [140, 139] on icon at bounding box center [140, 138] width 4 height 4
click at [168, 137] on icon at bounding box center [169, 136] width 4 height 4
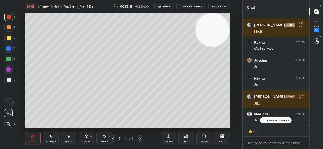
scroll to position [8125, 0]
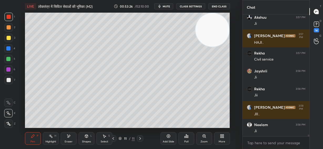
click at [87, 138] on div "Shapes L" at bounding box center [87, 138] width 16 height 13
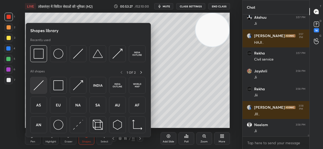
click at [42, 87] on img at bounding box center [39, 85] width 10 height 10
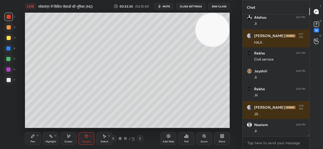
click at [7, 39] on div at bounding box center [9, 38] width 4 height 4
click at [38, 139] on div "Pen P" at bounding box center [33, 138] width 16 height 13
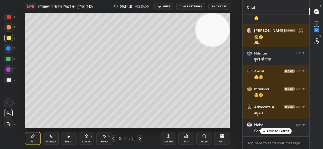
scroll to position [8327, 0]
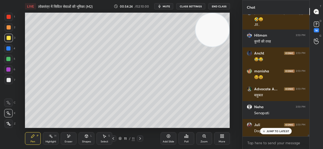
click at [165, 6] on span "mute" at bounding box center [166, 6] width 7 height 4
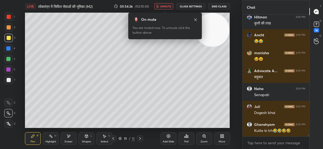
scroll to position [8364, 0]
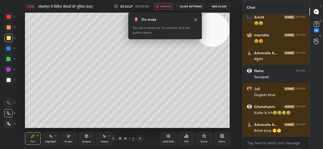
click at [166, 6] on span "unmute" at bounding box center [165, 6] width 11 height 4
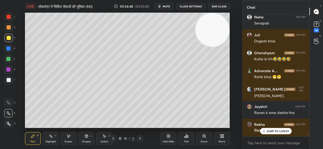
scroll to position [8436, 0]
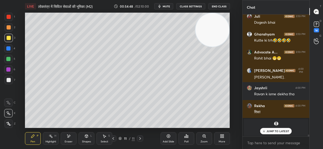
click at [10, 79] on div at bounding box center [9, 80] width 4 height 4
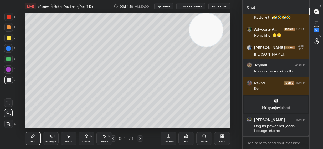
drag, startPoint x: 214, startPoint y: 34, endPoint x: 209, endPoint y: 33, distance: 4.6
click at [207, 32] on video at bounding box center [206, 30] width 34 height 34
drag, startPoint x: 198, startPoint y: 29, endPoint x: 189, endPoint y: 26, distance: 9.7
click at [189, 27] on video at bounding box center [206, 30] width 34 height 34
drag, startPoint x: 196, startPoint y: 33, endPoint x: 226, endPoint y: 24, distance: 30.9
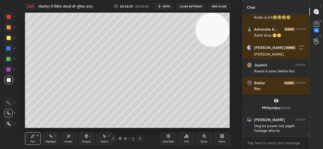
click at [226, 24] on video at bounding box center [213, 30] width 34 height 34
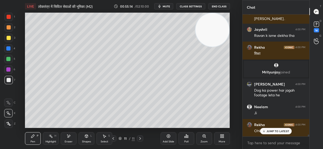
scroll to position [8246, 0]
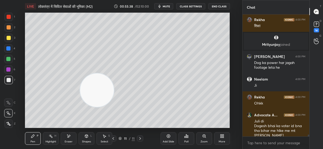
drag, startPoint x: 220, startPoint y: 29, endPoint x: 104, endPoint y: 92, distance: 131.6
click at [104, 92] on video at bounding box center [97, 90] width 34 height 34
drag, startPoint x: 95, startPoint y: 94, endPoint x: 89, endPoint y: 94, distance: 5.8
click at [90, 96] on video at bounding box center [92, 93] width 34 height 34
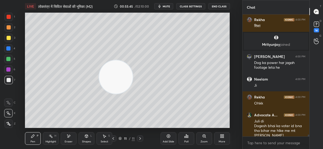
drag, startPoint x: 113, startPoint y: 78, endPoint x: 223, endPoint y: 19, distance: 125.7
click at [133, 60] on video at bounding box center [116, 77] width 34 height 34
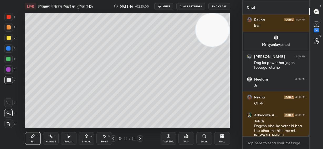
drag, startPoint x: 217, startPoint y: 32, endPoint x: 224, endPoint y: 25, distance: 9.5
click at [227, 25] on video at bounding box center [213, 30] width 34 height 34
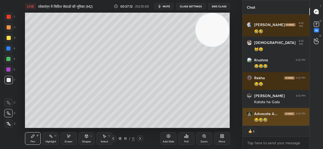
scroll to position [9070, 0]
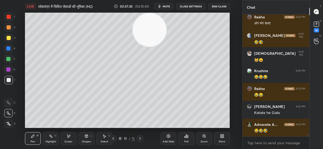
drag, startPoint x: 170, startPoint y: 29, endPoint x: 146, endPoint y: 26, distance: 23.6
click at [144, 29] on video at bounding box center [150, 30] width 34 height 34
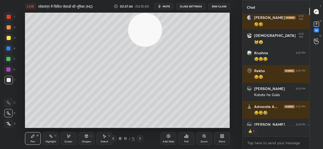
scroll to position [109, 65]
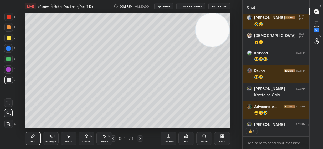
drag, startPoint x: 147, startPoint y: 34, endPoint x: 236, endPoint y: 26, distance: 89.2
click at [238, 27] on div "Setting up your live class Poll for secs No correct answer Start poll" at bounding box center [128, 70] width 222 height 115
click at [169, 139] on div "Add Slide" at bounding box center [169, 138] width 16 height 13
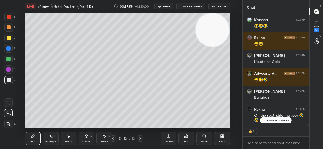
drag, startPoint x: 273, startPoint y: 119, endPoint x: 264, endPoint y: 114, distance: 10.4
click at [273, 119] on p "JUMP TO LATEST" at bounding box center [278, 120] width 23 height 3
click at [9, 38] on div at bounding box center [9, 38] width 4 height 4
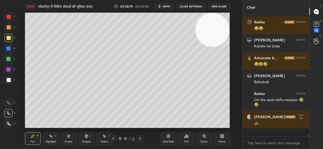
scroll to position [9128, 0]
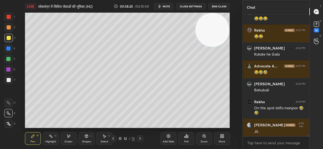
click at [10, 79] on div at bounding box center [9, 80] width 4 height 4
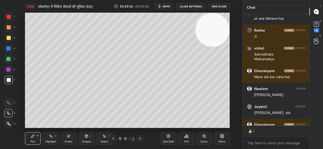
scroll to position [9322, 0]
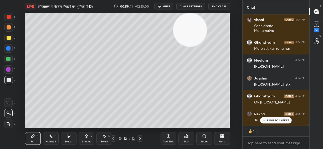
drag, startPoint x: 212, startPoint y: 34, endPoint x: 153, endPoint y: 24, distance: 60.0
click at [173, 25] on video at bounding box center [190, 30] width 34 height 34
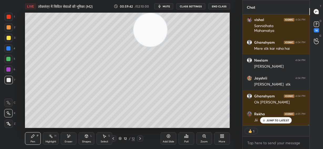
scroll to position [9340, 0]
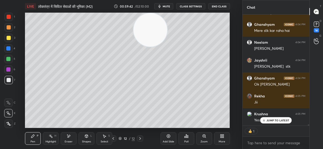
click at [8, 26] on div at bounding box center [9, 27] width 4 height 4
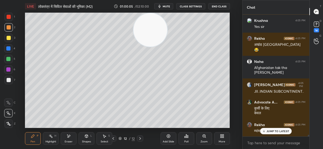
scroll to position [9451, 0]
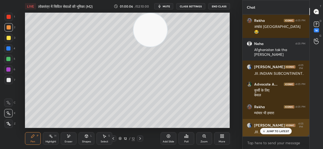
click at [279, 131] on p "JUMP TO LATEST" at bounding box center [278, 130] width 23 height 3
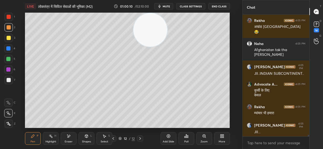
scroll to position [9474, 0]
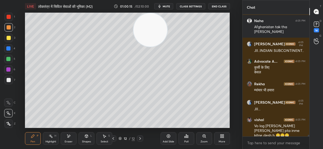
click at [8, 49] on div at bounding box center [8, 48] width 4 height 4
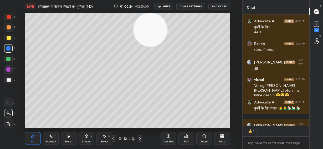
scroll to position [2, 2]
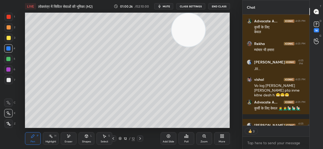
drag, startPoint x: 155, startPoint y: 33, endPoint x: 193, endPoint y: 21, distance: 39.4
click at [205, 24] on video at bounding box center [189, 30] width 34 height 34
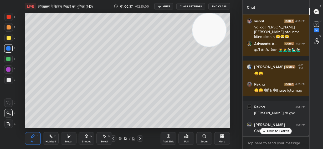
click at [168, 6] on span "mute" at bounding box center [166, 6] width 7 height 4
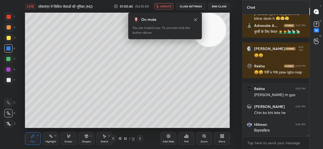
scroll to position [9609, 0]
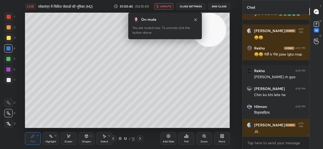
click at [168, 7] on span "unmute" at bounding box center [165, 6] width 11 height 4
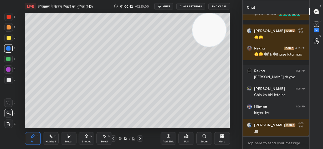
scroll to position [9627, 0]
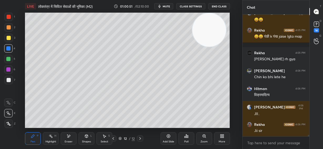
click at [70, 139] on div "Eraser" at bounding box center [69, 138] width 16 height 13
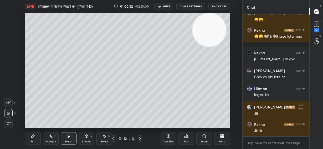
scroll to position [9644, 0]
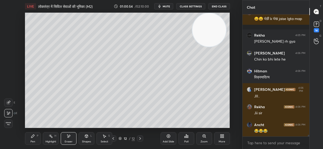
click at [34, 138] on div "Pen P" at bounding box center [33, 138] width 16 height 13
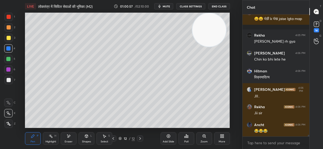
scroll to position [9663, 0]
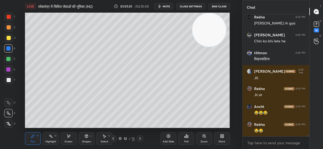
click at [8, 59] on div at bounding box center [8, 59] width 4 height 4
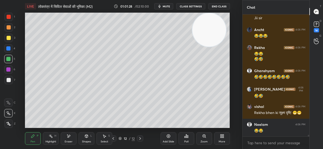
scroll to position [9762, 0]
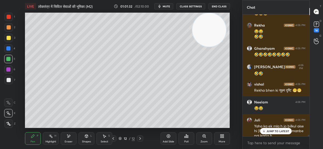
click at [7, 25] on div at bounding box center [9, 27] width 4 height 4
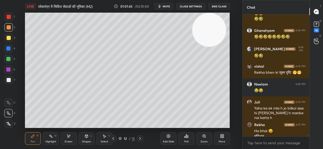
scroll to position [9785, 0]
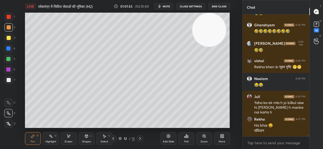
click at [168, 138] on div "Add Slide" at bounding box center [169, 138] width 16 height 13
click at [8, 37] on div at bounding box center [9, 38] width 4 height 4
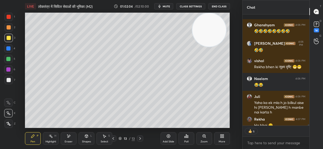
scroll to position [9814, 0]
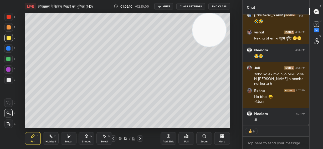
click at [9, 81] on div at bounding box center [9, 80] width 4 height 4
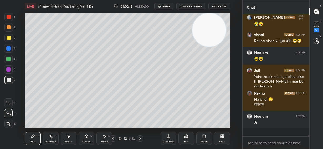
scroll to position [9803, 0]
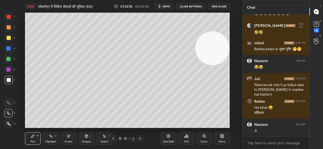
drag, startPoint x: 203, startPoint y: 52, endPoint x: 197, endPoint y: 69, distance: 17.7
click at [202, 65] on video at bounding box center [213, 49] width 34 height 34
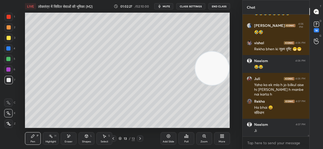
click at [8, 40] on div at bounding box center [9, 38] width 4 height 4
click at [11, 79] on div at bounding box center [8, 80] width 8 height 8
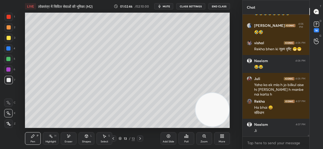
drag, startPoint x: 212, startPoint y: 71, endPoint x: 201, endPoint y: 93, distance: 25.2
click at [219, 112] on video at bounding box center [213, 110] width 34 height 34
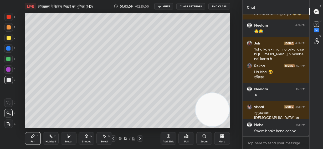
scroll to position [9857, 0]
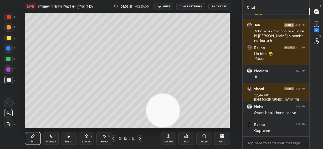
drag, startPoint x: 208, startPoint y: 111, endPoint x: 167, endPoint y: 111, distance: 40.5
click at [165, 115] on video at bounding box center [163, 111] width 34 height 34
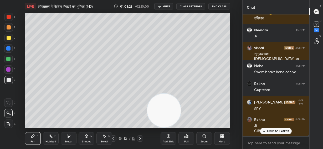
scroll to position [9916, 0]
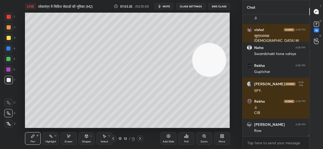
drag, startPoint x: 208, startPoint y: 64, endPoint x: 241, endPoint y: 27, distance: 50.0
click at [244, 26] on div "1 2 3 4 5 6 7 C X Z E E Erase all H H LIVE लोकतंत्र में सिविल सेवाओं की भूमिका …" at bounding box center [161, 74] width 323 height 149
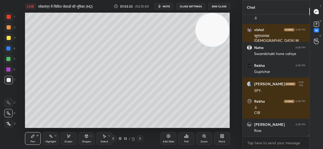
scroll to position [9934, 0]
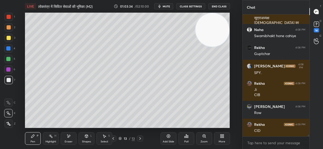
click at [67, 140] on div "Eraser" at bounding box center [69, 141] width 8 height 3
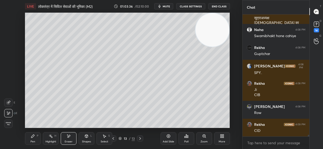
scroll to position [9951, 0]
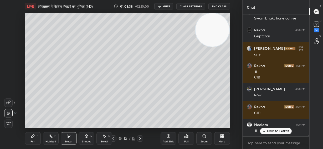
click at [32, 138] on div "Pen P" at bounding box center [33, 138] width 16 height 13
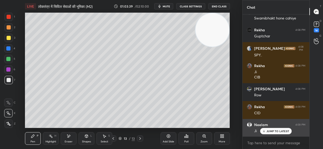
click at [268, 131] on p "JUMP TO LATEST" at bounding box center [278, 130] width 23 height 3
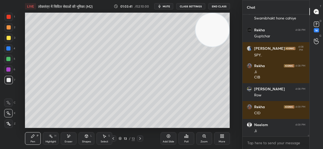
click at [167, 7] on span "mute" at bounding box center [166, 6] width 7 height 4
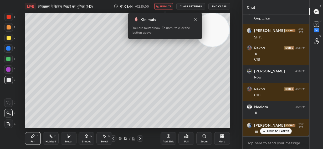
scroll to position [9987, 0]
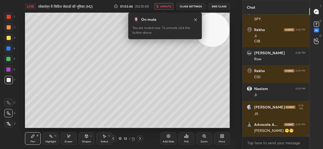
click at [167, 8] on span "unmute" at bounding box center [165, 6] width 11 height 4
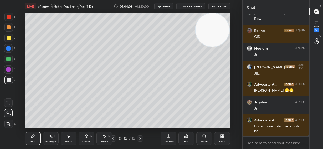
scroll to position [10046, 0]
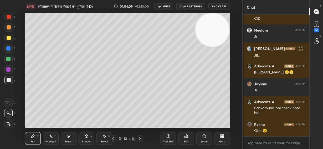
click at [68, 140] on div "Eraser" at bounding box center [69, 138] width 16 height 13
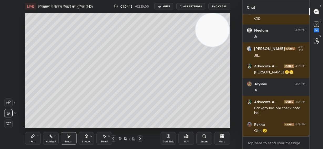
click at [32, 137] on icon at bounding box center [32, 135] width 3 height 3
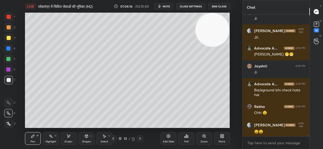
scroll to position [10081, 0]
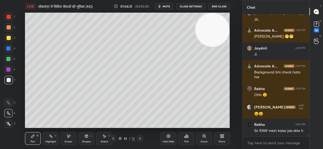
drag, startPoint x: 9, startPoint y: 38, endPoint x: 24, endPoint y: 44, distance: 16.2
click at [10, 38] on div at bounding box center [9, 38] width 4 height 4
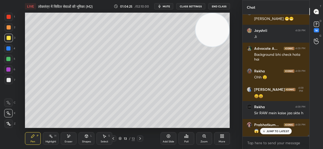
click at [10, 80] on div at bounding box center [9, 80] width 4 height 4
drag, startPoint x: 67, startPoint y: 138, endPoint x: 72, endPoint y: 131, distance: 8.7
click at [69, 137] on icon at bounding box center [69, 136] width 4 height 4
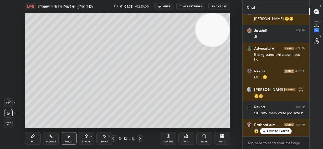
click at [36, 135] on div "Pen P" at bounding box center [33, 138] width 16 height 13
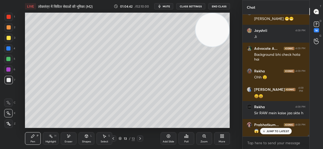
click at [8, 38] on div at bounding box center [9, 38] width 4 height 4
click at [9, 81] on div at bounding box center [9, 80] width 4 height 4
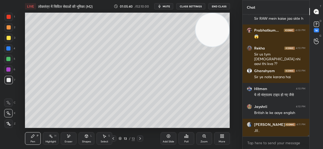
scroll to position [10211, 0]
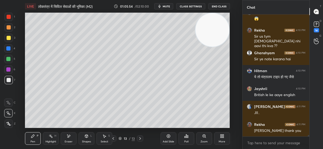
click at [167, 6] on span "mute" at bounding box center [166, 6] width 7 height 4
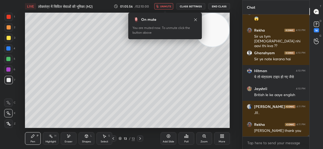
click at [169, 5] on span "unmute" at bounding box center [165, 6] width 11 height 4
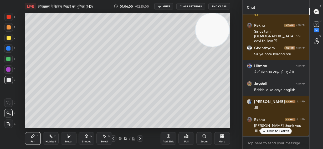
scroll to position [10234, 0]
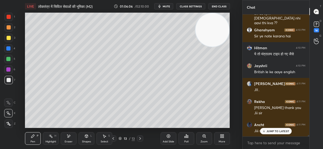
click at [168, 137] on icon at bounding box center [169, 136] width 4 height 4
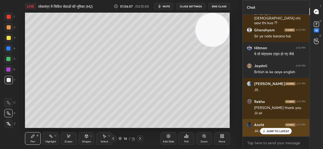
click at [276, 133] on div "JUMP TO LATEST" at bounding box center [276, 131] width 32 height 6
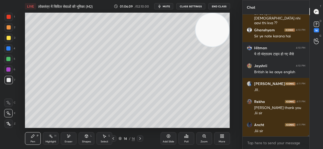
click at [8, 27] on div at bounding box center [9, 27] width 4 height 4
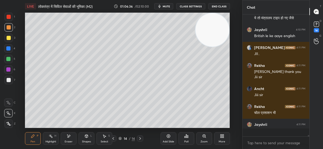
scroll to position [120, 65]
click at [8, 79] on div at bounding box center [9, 80] width 4 height 4
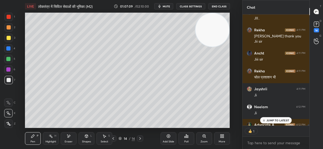
scroll to position [2, 2]
click at [272, 120] on p "JUMP TO LATEST" at bounding box center [278, 120] width 23 height 3
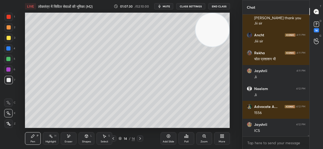
scroll to position [10342, 0]
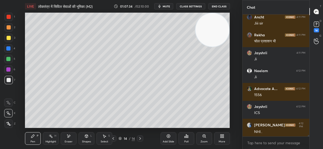
click at [8, 58] on div at bounding box center [8, 59] width 4 height 4
click at [168, 6] on span "mute" at bounding box center [166, 6] width 7 height 4
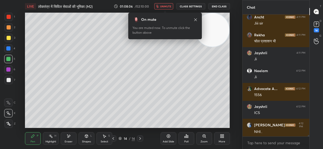
click at [168, 6] on span "unmute" at bounding box center [165, 6] width 11 height 4
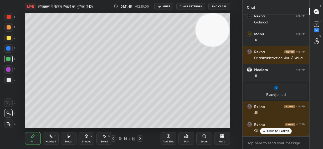
scroll to position [2, 2]
click at [10, 78] on div at bounding box center [9, 80] width 4 height 4
click at [9, 69] on div at bounding box center [8, 69] width 4 height 4
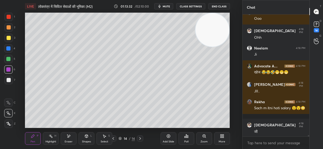
scroll to position [10486, 0]
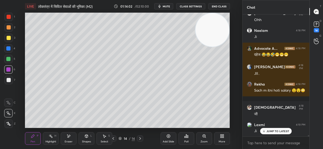
click at [7, 80] on div at bounding box center [9, 80] width 4 height 4
click at [169, 137] on icon at bounding box center [169, 136] width 4 height 4
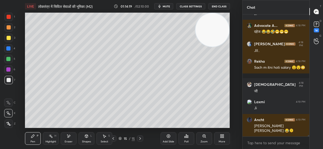
drag, startPoint x: 210, startPoint y: 32, endPoint x: 209, endPoint y: 69, distance: 36.6
click at [211, 47] on video at bounding box center [213, 30] width 34 height 34
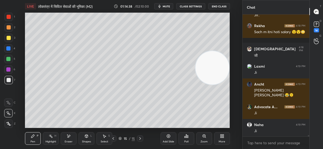
scroll to position [10568, 0]
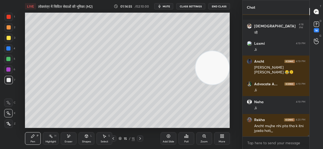
drag, startPoint x: 212, startPoint y: 69, endPoint x: 218, endPoint y: 117, distance: 47.5
click at [222, 85] on video at bounding box center [213, 68] width 34 height 34
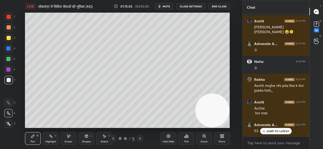
scroll to position [10626, 0]
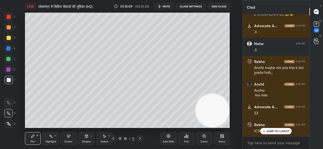
click at [165, 7] on span "mute" at bounding box center [166, 6] width 7 height 4
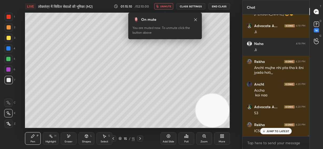
click at [167, 6] on span "unmute" at bounding box center [165, 6] width 11 height 4
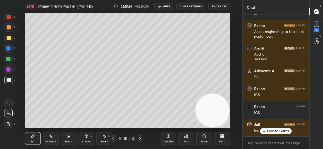
scroll to position [10679, 0]
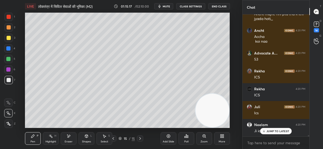
click at [9, 59] on div at bounding box center [8, 59] width 4 height 4
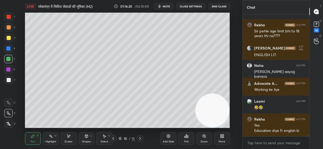
scroll to position [10851, 0]
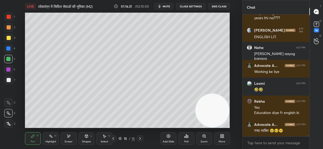
drag, startPoint x: 233, startPoint y: 39, endPoint x: 233, endPoint y: 35, distance: 3.4
click at [233, 35] on div "Setting up your live class Poll for secs No correct answer Start poll" at bounding box center [128, 70] width 222 height 115
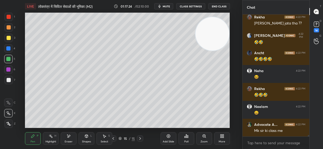
scroll to position [11075, 0]
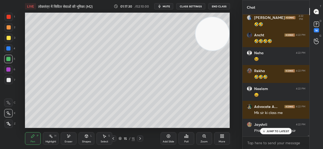
click at [9, 68] on div at bounding box center [8, 69] width 4 height 4
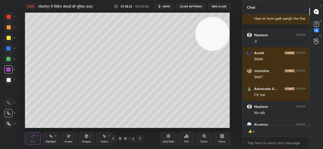
scroll to position [11305, 0]
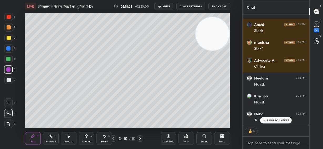
click at [263, 120] on icon at bounding box center [264, 120] width 3 height 3
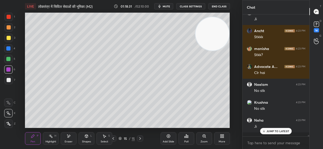
scroll to position [11294, 0]
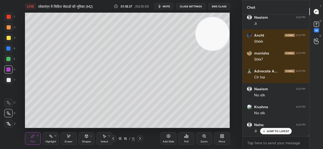
click at [278, 130] on p "JUMP TO LATEST" at bounding box center [278, 130] width 23 height 3
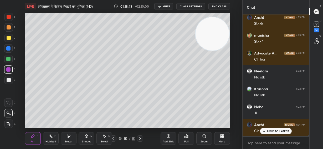
click at [167, 138] on div "Add Slide" at bounding box center [169, 138] width 16 height 13
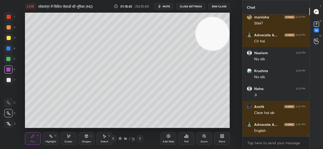
drag, startPoint x: 9, startPoint y: 37, endPoint x: 12, endPoint y: 34, distance: 4.8
click at [9, 37] on div at bounding box center [9, 38] width 4 height 4
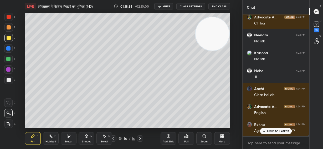
scroll to position [11370, 0]
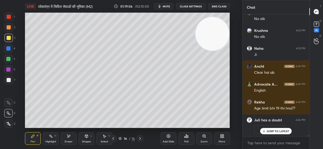
click at [9, 79] on div at bounding box center [9, 80] width 4 height 4
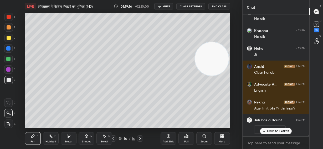
drag, startPoint x: 211, startPoint y: 48, endPoint x: 207, endPoint y: 97, distance: 49.1
click at [209, 76] on video at bounding box center [212, 59] width 34 height 34
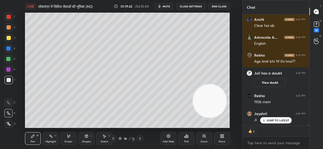
scroll to position [11082, 0]
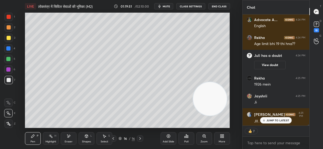
drag, startPoint x: 208, startPoint y: 103, endPoint x: 232, endPoint y: 10, distance: 96.0
click at [232, 10] on div "LIVE लोकतंत्र में सिविल सेवाओं की भूमिका (M2) 01:19:51 / 02:10:00 mute CLASS SE…" at bounding box center [128, 74] width 222 height 149
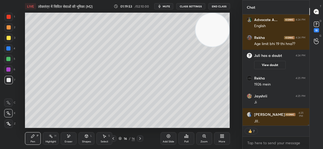
scroll to position [11100, 0]
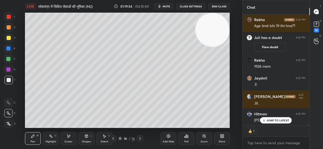
click at [268, 121] on p "JUMP TO LATEST" at bounding box center [278, 120] width 23 height 3
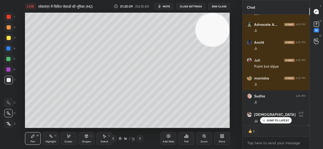
click at [272, 121] on p "JUMP TO LATEST" at bounding box center [278, 120] width 23 height 3
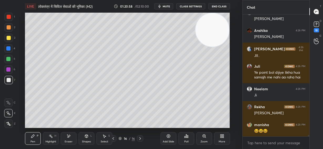
scroll to position [11511, 0]
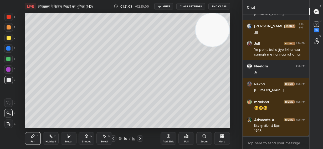
click at [169, 138] on div "Add Slide" at bounding box center [169, 138] width 16 height 13
click at [9, 28] on div at bounding box center [9, 27] width 4 height 4
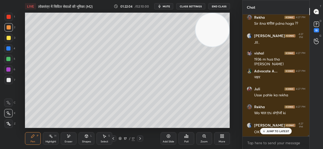
scroll to position [2, 2]
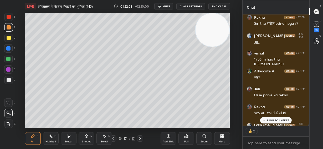
click at [9, 80] on div at bounding box center [9, 80] width 4 height 4
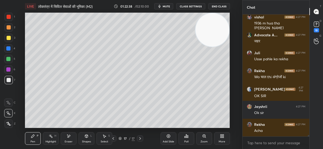
scroll to position [11807, 0]
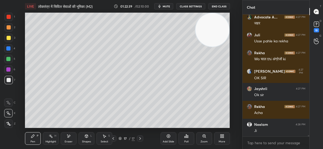
click at [170, 7] on span "mute" at bounding box center [166, 6] width 7 height 4
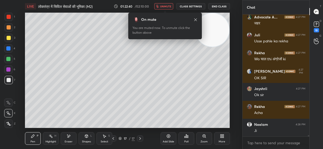
click at [169, 7] on span "unmute" at bounding box center [165, 6] width 11 height 4
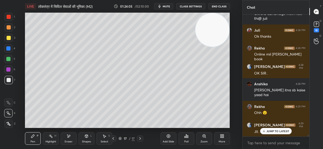
scroll to position [11964, 0]
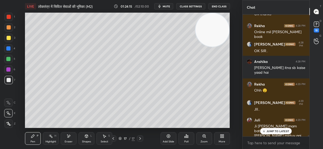
drag, startPoint x: 68, startPoint y: 138, endPoint x: 68, endPoint y: 135, distance: 2.9
click at [68, 138] on icon at bounding box center [69, 136] width 4 height 4
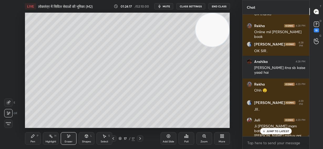
scroll to position [11987, 0]
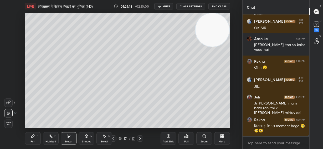
click at [35, 137] on div "Pen P" at bounding box center [33, 138] width 16 height 13
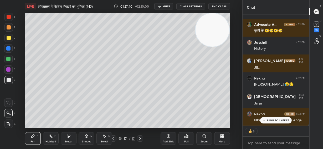
scroll to position [12560, 0]
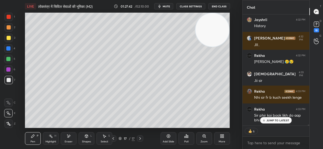
click at [272, 119] on p "JUMP TO LATEST" at bounding box center [278, 120] width 23 height 3
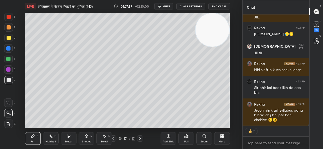
scroll to position [12577, 0]
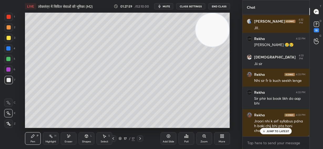
click at [9, 59] on div at bounding box center [8, 59] width 4 height 4
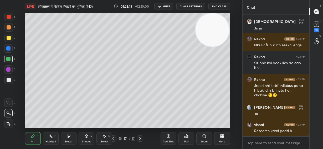
scroll to position [12631, 0]
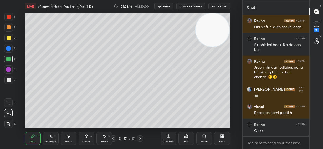
click at [84, 137] on icon at bounding box center [86, 136] width 4 height 4
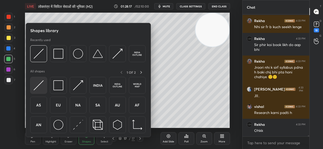
click at [41, 86] on img at bounding box center [39, 85] width 10 height 10
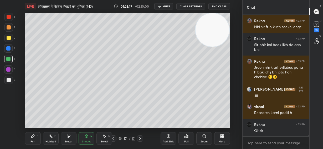
click at [9, 81] on div at bounding box center [9, 80] width 4 height 4
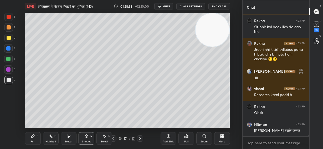
drag, startPoint x: 34, startPoint y: 137, endPoint x: 38, endPoint y: 129, distance: 8.7
click at [34, 137] on icon at bounding box center [33, 136] width 4 height 4
drag, startPoint x: 70, startPoint y: 136, endPoint x: 73, endPoint y: 129, distance: 7.2
click at [71, 135] on icon at bounding box center [69, 136] width 4 height 4
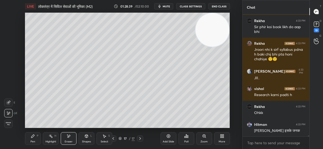
drag, startPoint x: 40, startPoint y: 139, endPoint x: 45, endPoint y: 128, distance: 12.0
click at [40, 138] on div "Pen P" at bounding box center [33, 138] width 16 height 13
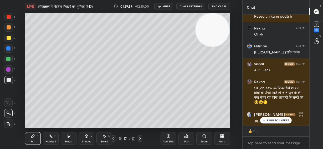
scroll to position [12745, 0]
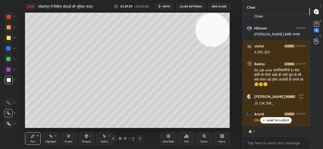
click at [272, 120] on p "JUMP TO LATEST" at bounding box center [278, 120] width 23 height 3
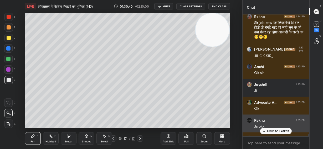
scroll to position [12769, 0]
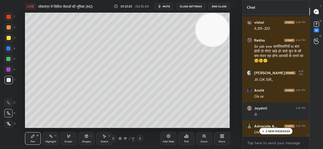
click at [8, 38] on div at bounding box center [9, 38] width 4 height 4
click at [167, 137] on icon at bounding box center [169, 136] width 4 height 4
click at [212, 34] on video at bounding box center [213, 32] width 34 height 34
click at [9, 79] on div at bounding box center [9, 80] width 4 height 4
drag, startPoint x: 215, startPoint y: 34, endPoint x: 210, endPoint y: 105, distance: 70.4
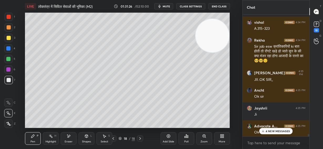
click at [211, 53] on video at bounding box center [213, 36] width 34 height 34
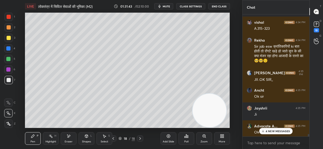
click at [279, 130] on p "4 NEW MESSAGES" at bounding box center [278, 130] width 24 height 3
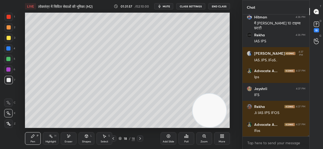
scroll to position [13071, 0]
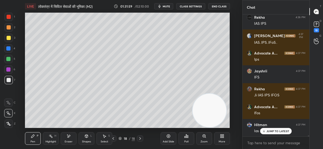
click at [10, 59] on div at bounding box center [8, 59] width 4 height 4
click at [169, 5] on span "mute" at bounding box center [166, 6] width 7 height 4
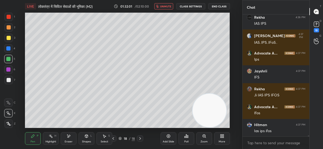
scroll to position [13089, 0]
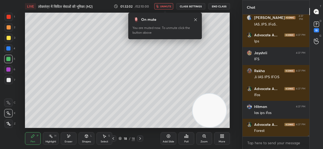
drag, startPoint x: 169, startPoint y: 5, endPoint x: 163, endPoint y: 11, distance: 8.8
click at [169, 6] on span "unmute" at bounding box center [165, 6] width 11 height 4
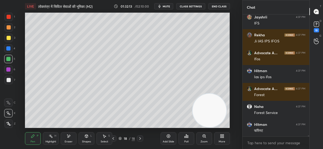
scroll to position [13142, 0]
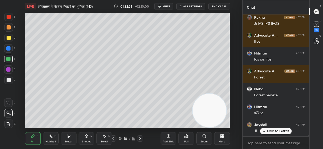
click at [275, 131] on p "JUMP TO LATEST" at bounding box center [278, 130] width 23 height 3
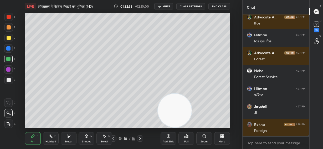
click at [177, 111] on video at bounding box center [175, 111] width 34 height 34
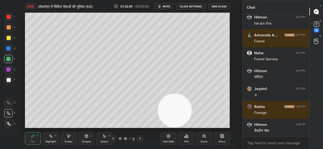
scroll to position [13196, 0]
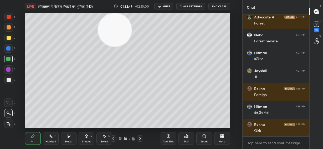
drag, startPoint x: 177, startPoint y: 114, endPoint x: 119, endPoint y: 30, distance: 102.2
click at [118, 30] on video at bounding box center [115, 30] width 34 height 34
drag, startPoint x: 119, startPoint y: 32, endPoint x: 214, endPoint y: 25, distance: 95.8
click at [137, 26] on video at bounding box center [120, 30] width 34 height 34
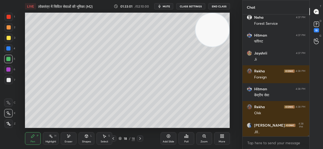
scroll to position [13232, 0]
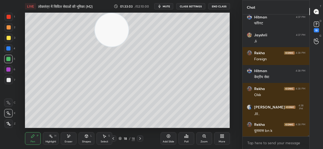
drag, startPoint x: 157, startPoint y: 27, endPoint x: 113, endPoint y: 14, distance: 45.5
click at [109, 17] on video at bounding box center [112, 30] width 34 height 34
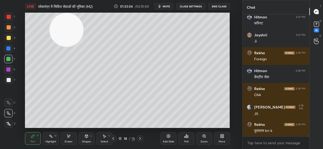
drag, startPoint x: 111, startPoint y: 28, endPoint x: 71, endPoint y: 23, distance: 41.0
click at [72, 27] on video at bounding box center [67, 30] width 34 height 34
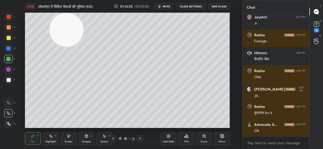
drag, startPoint x: 69, startPoint y: 137, endPoint x: 71, endPoint y: 133, distance: 4.2
click at [69, 137] on icon at bounding box center [69, 136] width 4 height 4
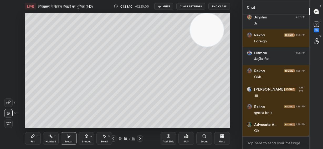
drag, startPoint x: 89, startPoint y: 27, endPoint x: 208, endPoint y: 25, distance: 118.7
click at [208, 25] on video at bounding box center [207, 30] width 34 height 34
click at [34, 139] on div "Pen P" at bounding box center [33, 138] width 16 height 13
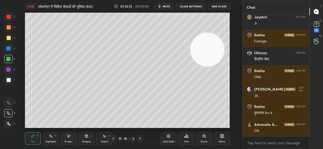
scroll to position [13272, 0]
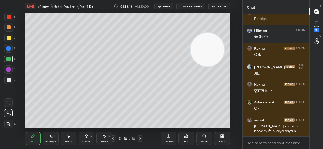
drag, startPoint x: 212, startPoint y: 51, endPoint x: 198, endPoint y: 69, distance: 22.7
click at [213, 67] on video at bounding box center [208, 50] width 34 height 34
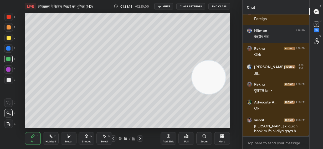
click at [8, 27] on div at bounding box center [9, 27] width 4 height 4
click at [86, 138] on icon at bounding box center [86, 136] width 4 height 4
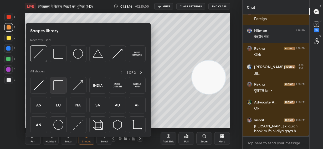
click at [57, 83] on img at bounding box center [58, 85] width 10 height 10
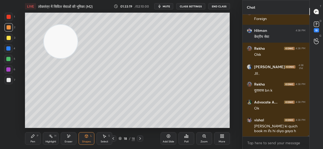
drag, startPoint x: 192, startPoint y: 76, endPoint x: 42, endPoint y: 36, distance: 155.8
click at [44, 38] on video at bounding box center [61, 42] width 34 height 34
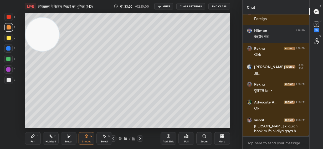
drag, startPoint x: 8, startPoint y: 80, endPoint x: 9, endPoint y: 77, distance: 3.8
click at [8, 81] on div at bounding box center [9, 80] width 4 height 4
click at [32, 133] on div "Pen P" at bounding box center [33, 138] width 16 height 13
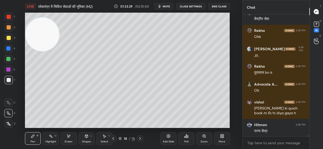
scroll to position [13308, 0]
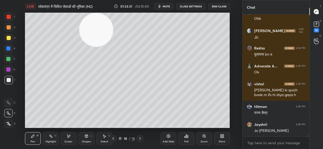
drag, startPoint x: 41, startPoint y: 37, endPoint x: 200, endPoint y: 22, distance: 159.1
click at [113, 24] on video at bounding box center [96, 30] width 34 height 34
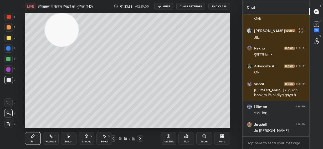
drag, startPoint x: 104, startPoint y: 27, endPoint x: 61, endPoint y: 25, distance: 42.9
click at [61, 25] on video at bounding box center [62, 30] width 34 height 34
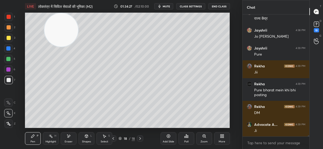
scroll to position [13420, 0]
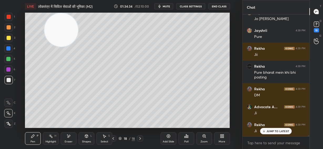
click at [69, 140] on div "Eraser" at bounding box center [69, 141] width 8 height 3
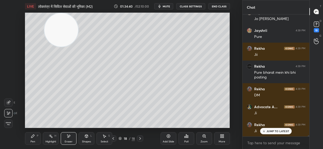
click at [34, 137] on div "Pen P" at bounding box center [33, 138] width 16 height 13
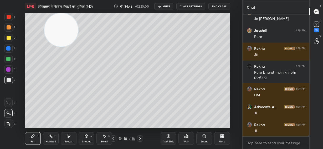
scroll to position [13438, 0]
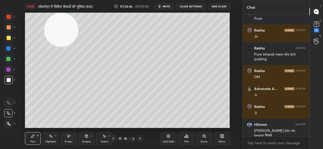
click at [167, 4] on span "mute" at bounding box center [166, 6] width 7 height 4
click at [168, 6] on span "unmute" at bounding box center [165, 6] width 11 height 4
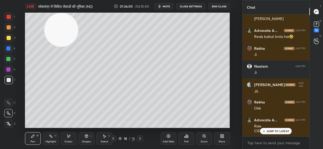
scroll to position [2, 2]
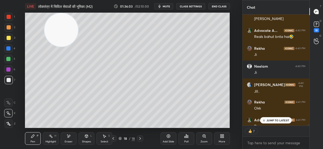
click at [169, 6] on span "mute" at bounding box center [166, 6] width 7 height 4
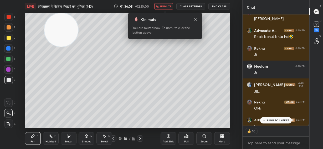
click at [171, 5] on span "unmute" at bounding box center [165, 6] width 11 height 4
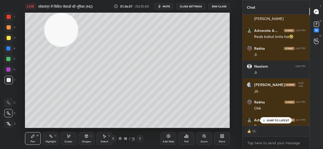
scroll to position [13597, 0]
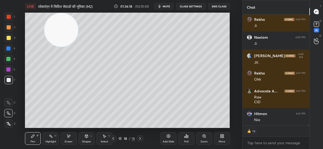
click at [68, 140] on div "Eraser" at bounding box center [69, 138] width 16 height 13
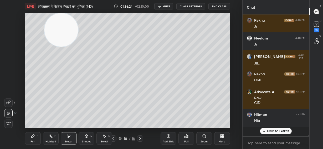
scroll to position [13586, 0]
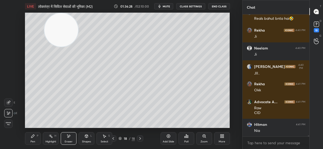
click at [168, 137] on icon at bounding box center [168, 135] width 3 height 3
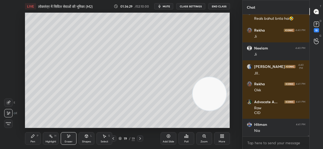
drag, startPoint x: 66, startPoint y: 33, endPoint x: 207, endPoint y: 95, distance: 153.5
click at [213, 95] on video at bounding box center [210, 94] width 34 height 34
click at [33, 138] on div "Pen P" at bounding box center [33, 138] width 16 height 13
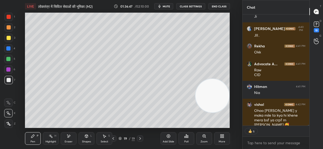
scroll to position [13642, 0]
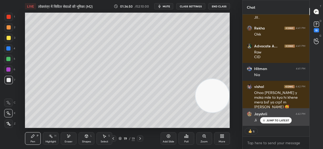
click at [284, 119] on p "JUMP TO LATEST" at bounding box center [278, 120] width 23 height 3
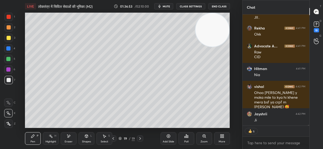
drag, startPoint x: 216, startPoint y: 100, endPoint x: 239, endPoint y: 29, distance: 74.2
click at [240, 30] on div "1 2 3 4 5 6 7 C X Z E E Erase all H H LIVE लोकतंत्र में सिविल सेवाओं की भूमिका …" at bounding box center [121, 74] width 243 height 149
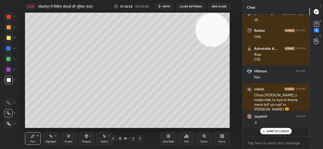
scroll to position [13631, 0]
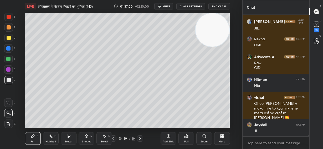
click at [8, 58] on div at bounding box center [8, 59] width 4 height 4
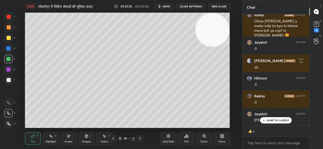
scroll to position [13703, 0]
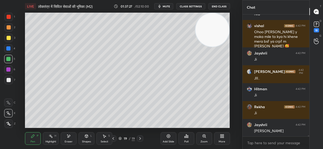
click at [168, 7] on span "mute" at bounding box center [166, 6] width 7 height 4
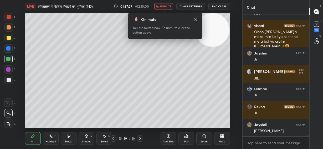
click at [169, 6] on span "unmute" at bounding box center [165, 6] width 11 height 4
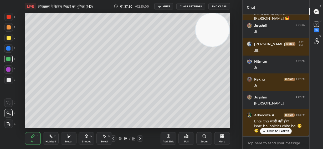
scroll to position [13753, 0]
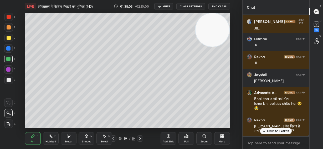
click at [7, 81] on div at bounding box center [9, 80] width 4 height 4
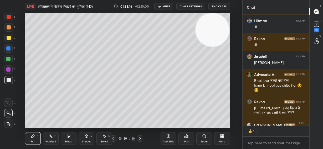
scroll to position [13800, 0]
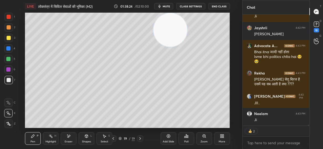
drag, startPoint x: 212, startPoint y: 33, endPoint x: 169, endPoint y: 25, distance: 44.5
click at [168, 26] on video at bounding box center [171, 30] width 34 height 34
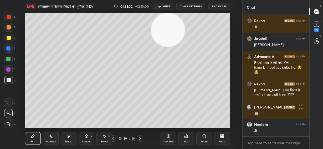
scroll to position [13807, 0]
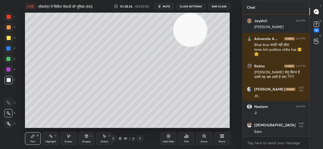
drag, startPoint x: 173, startPoint y: 29, endPoint x: 196, endPoint y: 33, distance: 22.8
click at [207, 25] on video at bounding box center [191, 30] width 34 height 34
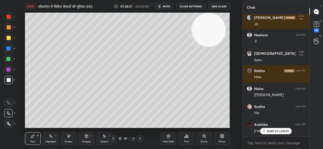
scroll to position [13896, 0]
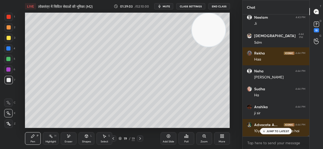
click at [277, 131] on p "JUMP TO LATEST" at bounding box center [278, 130] width 23 height 3
drag, startPoint x: 9, startPoint y: 36, endPoint x: 20, endPoint y: 38, distance: 10.6
click at [10, 36] on div at bounding box center [9, 38] width 4 height 4
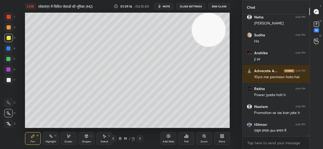
scroll to position [13982, 0]
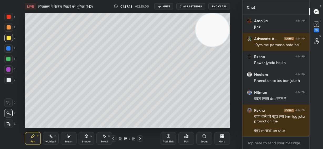
drag, startPoint x: 213, startPoint y: 35, endPoint x: 218, endPoint y: 27, distance: 9.8
click at [219, 28] on video at bounding box center [213, 30] width 34 height 34
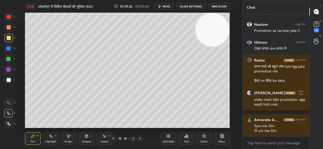
scroll to position [14050, 0]
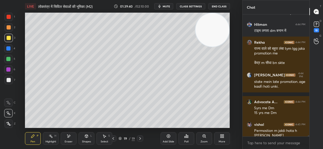
click at [10, 79] on div at bounding box center [9, 80] width 4 height 4
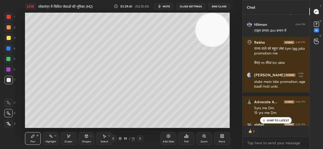
scroll to position [14078, 0]
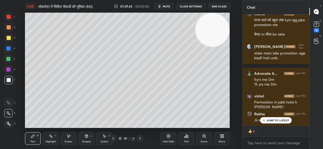
click at [8, 26] on div at bounding box center [9, 27] width 4 height 4
click at [271, 121] on p "JUMP TO LATEST" at bounding box center [278, 120] width 23 height 3
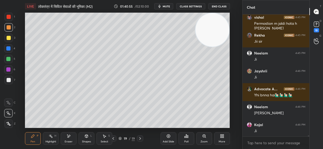
scroll to position [14175, 0]
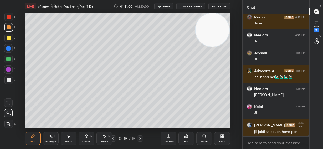
click at [169, 5] on span "mute" at bounding box center [166, 6] width 7 height 4
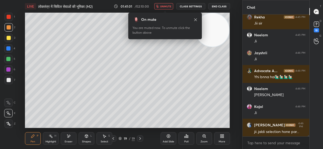
click at [169, 6] on span "unmute" at bounding box center [165, 6] width 11 height 4
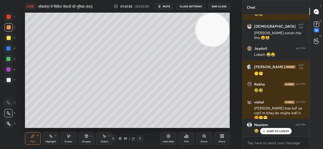
scroll to position [13594, 0]
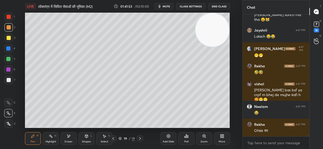
click at [69, 138] on icon at bounding box center [69, 136] width 4 height 4
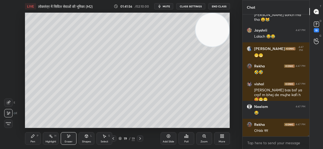
click at [34, 138] on div "Pen P" at bounding box center [33, 138] width 16 height 13
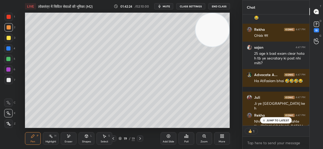
scroll to position [2, 2]
click at [7, 81] on div at bounding box center [9, 80] width 4 height 4
click at [8, 37] on div at bounding box center [9, 38] width 4 height 4
click at [8, 69] on div at bounding box center [8, 69] width 4 height 4
drag, startPoint x: 68, startPoint y: 137, endPoint x: 92, endPoint y: 130, distance: 25.3
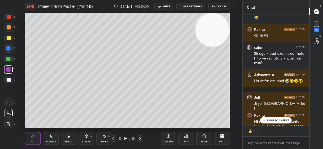
click at [69, 137] on icon at bounding box center [69, 136] width 4 height 4
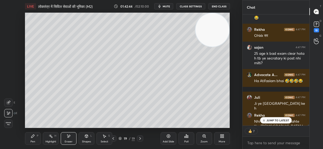
click at [33, 140] on div "Pen" at bounding box center [33, 141] width 5 height 3
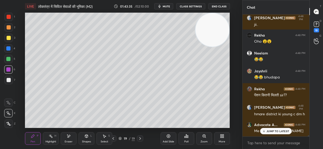
scroll to position [13913, 0]
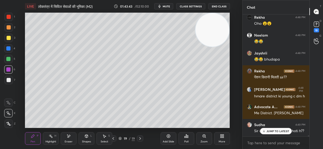
drag, startPoint x: 8, startPoint y: 80, endPoint x: 21, endPoint y: 81, distance: 13.4
click at [8, 81] on div at bounding box center [9, 80] width 4 height 4
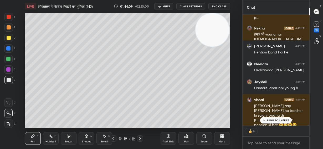
scroll to position [14069, 0]
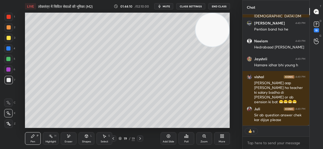
drag, startPoint x: 69, startPoint y: 138, endPoint x: 72, endPoint y: 136, distance: 3.3
click at [69, 138] on div "Eraser" at bounding box center [69, 138] width 16 height 13
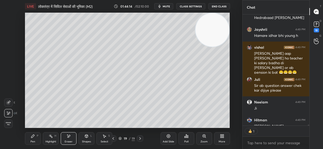
scroll to position [2, 2]
click at [35, 136] on div "Pen P" at bounding box center [33, 138] width 16 height 13
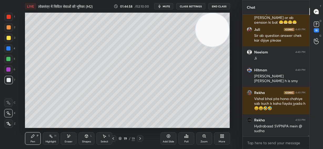
scroll to position [14166, 0]
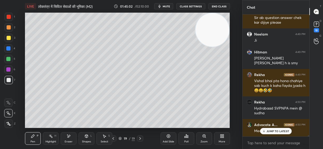
click at [275, 129] on p "JUMP TO LATEST" at bounding box center [278, 130] width 23 height 3
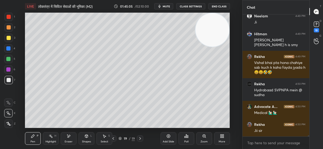
drag, startPoint x: 216, startPoint y: 29, endPoint x: 222, endPoint y: 105, distance: 76.8
click at [225, 47] on video at bounding box center [213, 30] width 34 height 34
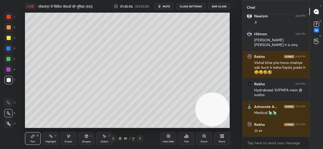
click at [7, 27] on div at bounding box center [9, 27] width 4 height 4
click at [9, 49] on div at bounding box center [8, 48] width 4 height 4
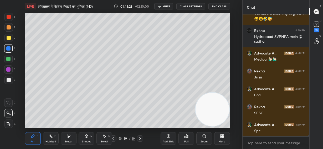
scroll to position [14256, 0]
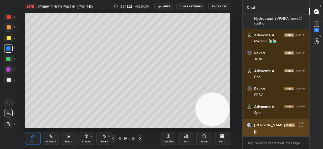
click at [280, 129] on div "Rekha 4:49 PM Vishal bhai pta hona chahiye sab kuch k kaha fayda jyada h 😄😄🤣🤣 R…" at bounding box center [276, 75] width 67 height 122
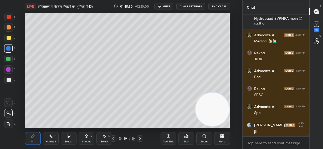
click at [169, 6] on span "mute" at bounding box center [166, 6] width 7 height 4
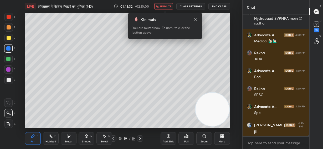
click at [170, 6] on span "unmute" at bounding box center [165, 6] width 11 height 4
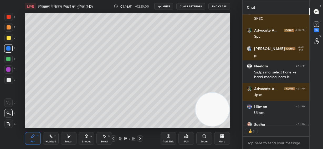
scroll to position [14360, 0]
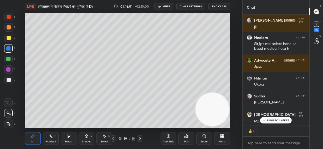
click at [68, 139] on div "Eraser" at bounding box center [69, 138] width 16 height 13
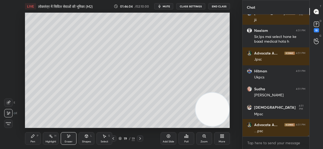
scroll to position [14395, 0]
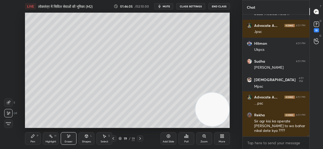
click at [33, 136] on icon at bounding box center [32, 135] width 3 height 3
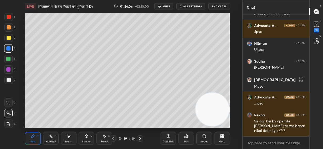
click at [88, 138] on div "Shapes L" at bounding box center [87, 138] width 16 height 13
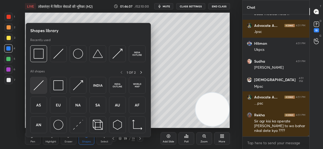
click at [32, 86] on div at bounding box center [38, 85] width 17 height 17
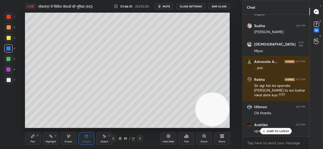
scroll to position [14449, 0]
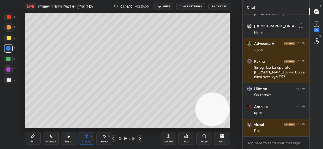
click at [33, 140] on div "Pen" at bounding box center [33, 141] width 5 height 3
click at [169, 137] on icon at bounding box center [169, 136] width 4 height 4
click at [9, 38] on div at bounding box center [9, 38] width 4 height 4
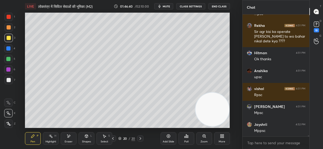
scroll to position [14512, 0]
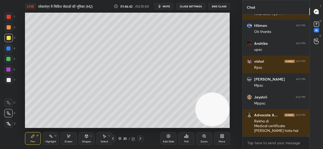
drag, startPoint x: 10, startPoint y: 82, endPoint x: 17, endPoint y: 77, distance: 8.8
click at [10, 82] on div at bounding box center [8, 80] width 8 height 8
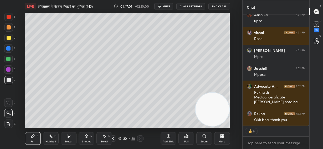
scroll to position [14530, 0]
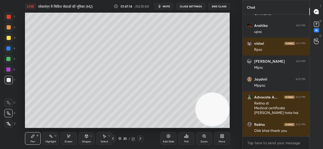
click at [232, 62] on div "Setting up your live class Poll for secs No correct answer Start poll" at bounding box center [128, 70] width 222 height 115
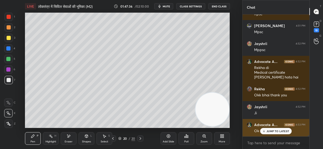
click at [275, 132] on p "JUMP TO LATEST" at bounding box center [278, 130] width 23 height 3
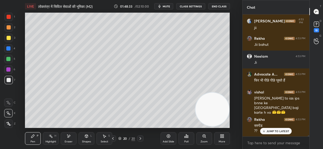
scroll to position [14705, 0]
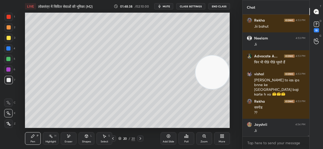
drag, startPoint x: 204, startPoint y: 106, endPoint x: 202, endPoint y: 69, distance: 36.6
click at [207, 59] on video at bounding box center [213, 73] width 34 height 34
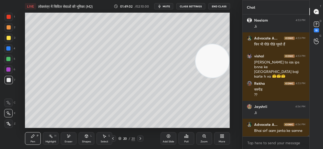
scroll to position [14741, 0]
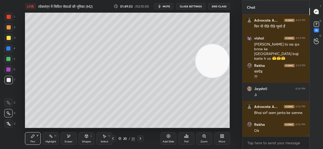
click at [70, 138] on icon at bounding box center [69, 136] width 4 height 4
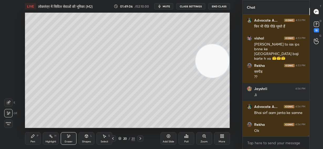
click at [34, 137] on icon at bounding box center [33, 136] width 4 height 4
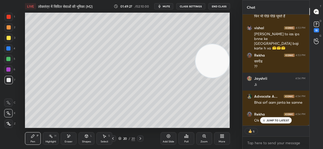
scroll to position [14752, 0]
click at [169, 138] on icon at bounding box center [169, 136] width 4 height 4
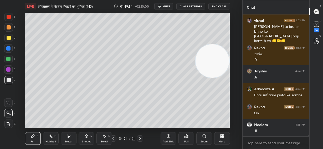
scroll to position [2, 2]
drag, startPoint x: 213, startPoint y: 63, endPoint x: 178, endPoint y: 105, distance: 54.6
click at [196, 78] on video at bounding box center [213, 61] width 34 height 34
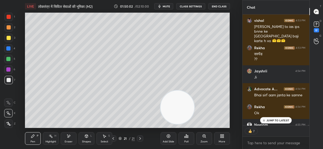
scroll to position [14815, 0]
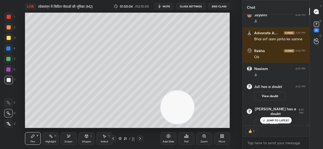
click at [289, 121] on p "JUMP TO LATEST" at bounding box center [278, 120] width 23 height 3
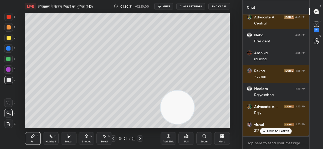
scroll to position [14510, 0]
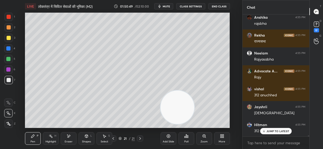
click at [231, 48] on div "Setting up your live class Poll for secs No correct answer Start poll" at bounding box center [128, 70] width 222 height 115
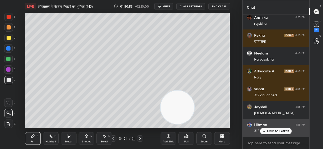
click at [272, 130] on p "JUMP TO LATEST" at bounding box center [278, 130] width 23 height 3
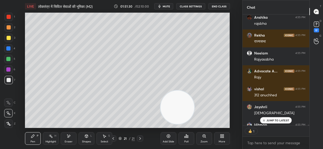
scroll to position [2, 2]
click at [9, 47] on div at bounding box center [8, 48] width 4 height 4
click at [194, 120] on video at bounding box center [178, 108] width 34 height 34
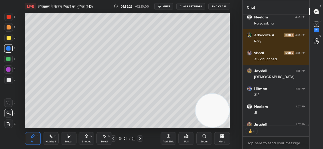
drag, startPoint x: 219, startPoint y: 94, endPoint x: 211, endPoint y: 61, distance: 34.1
click at [217, 94] on video at bounding box center [213, 111] width 34 height 34
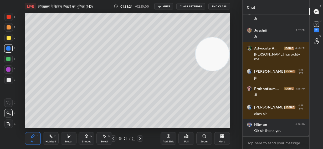
scroll to position [14668, 0]
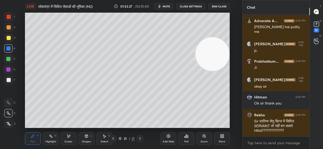
click at [170, 3] on div "LIVE लोकतंत्र में सिविल सेवाओं की भूमिका (M2) 01:53:27 / 02:10:00 mute CLASS SE…" at bounding box center [127, 6] width 205 height 13
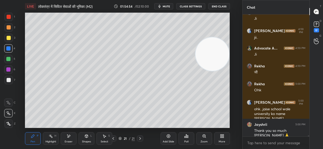
scroll to position [14910, 0]
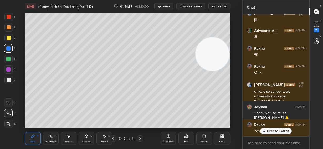
drag, startPoint x: 166, startPoint y: 137, endPoint x: 169, endPoint y: 135, distance: 2.8
click at [166, 138] on div "Add Slide" at bounding box center [169, 138] width 16 height 13
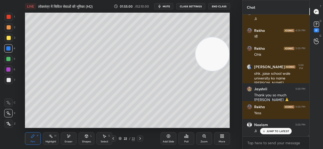
drag, startPoint x: 9, startPoint y: 37, endPoint x: 22, endPoint y: 36, distance: 13.0
click at [9, 38] on div at bounding box center [9, 38] width 4 height 4
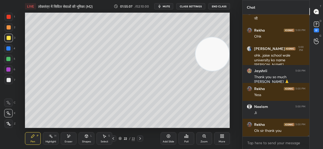
scroll to position [14969, 0]
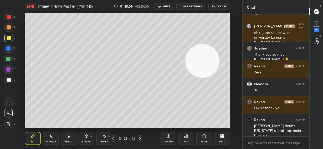
drag, startPoint x: 211, startPoint y: 56, endPoint x: 172, endPoint y: 75, distance: 44.0
click at [186, 78] on video at bounding box center [203, 61] width 34 height 34
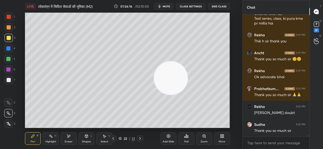
scroll to position [15226, 0]
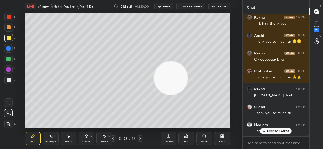
click at [279, 132] on p "JUMP TO LATEST" at bounding box center [278, 130] width 23 height 3
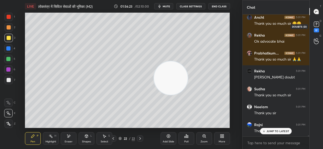
click at [317, 23] on rect at bounding box center [316, 24] width 5 height 5
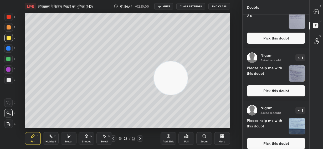
scroll to position [986, 0]
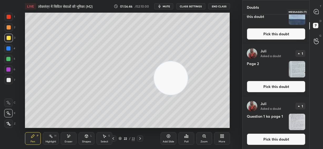
click at [316, 11] on icon at bounding box center [316, 11] width 5 height 5
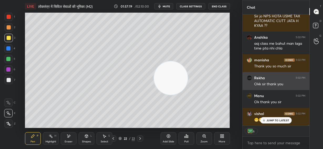
scroll to position [15670, 0]
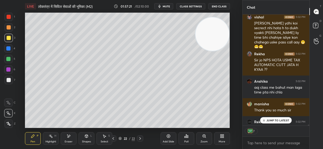
drag, startPoint x: 166, startPoint y: 86, endPoint x: 212, endPoint y: 42, distance: 63.4
click at [212, 42] on video at bounding box center [213, 34] width 34 height 34
click at [277, 121] on p "1 NEW MESSAGE" at bounding box center [278, 120] width 22 height 3
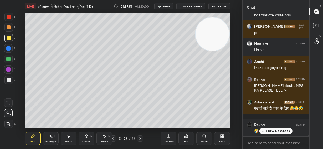
scroll to position [15887, 0]
click at [277, 130] on p "3 NEW MESSAGES" at bounding box center [278, 130] width 24 height 3
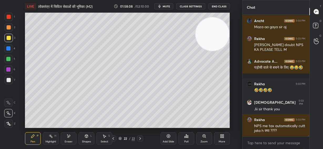
scroll to position [15946, 0]
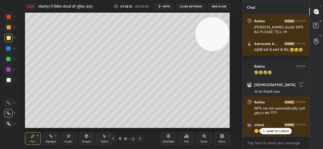
click at [170, 6] on span "mute" at bounding box center [166, 6] width 7 height 4
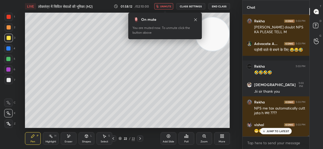
click at [169, 7] on span "unmute" at bounding box center [165, 6] width 11 height 4
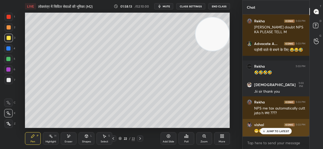
click at [275, 130] on p "JUMP TO LATEST" at bounding box center [278, 130] width 23 height 3
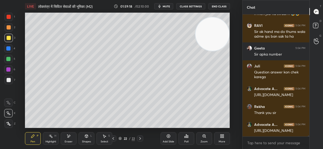
scroll to position [16230, 0]
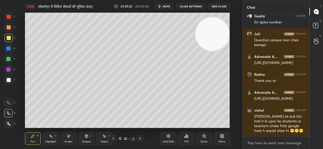
type textarea "x"
click at [259, 144] on textarea at bounding box center [276, 143] width 58 height 8
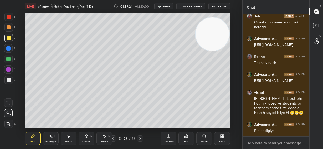
type textarea "t"
type textarea "x"
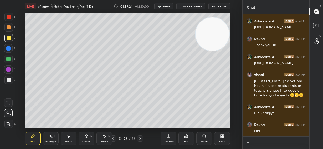
scroll to position [2, 2]
type textarea "te"
type textarea "x"
type textarea "tel"
type textarea "x"
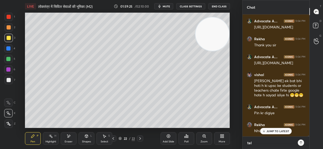
type textarea "tele"
type textarea "x"
type textarea "teleg"
type textarea "x"
type textarea "telegr"
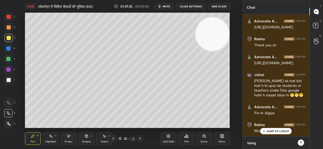
type textarea "x"
type textarea "telegra"
type textarea "x"
type textarea "telegram"
type textarea "x"
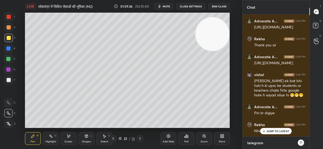
type textarea "telegram-"
type textarea "x"
type textarea "telegram-"
type textarea "x"
paste textarea "[URL][DOMAIN_NAME]"
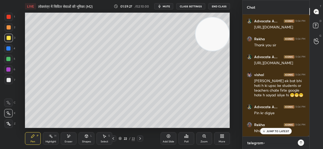
type textarea "telegram- [URL][DOMAIN_NAME]"
type textarea "x"
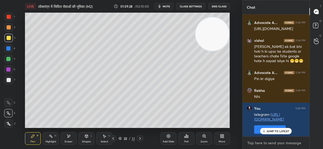
scroll to position [16318, 0]
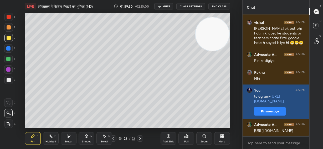
click at [259, 112] on button "Pin message" at bounding box center [270, 111] width 32 height 8
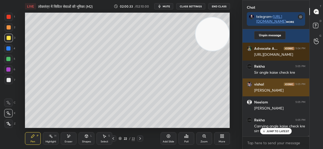
scroll to position [16426, 0]
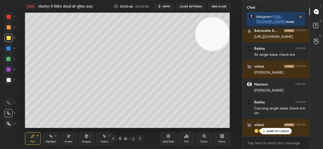
click at [278, 134] on div "JUMP TO LATEST" at bounding box center [276, 131] width 32 height 6
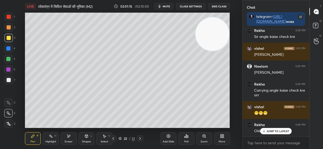
scroll to position [16462, 0]
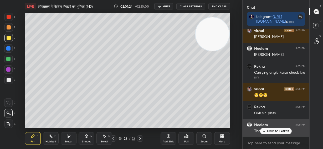
click at [275, 132] on p "JUMP TO LATEST" at bounding box center [278, 130] width 23 height 3
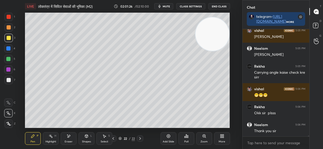
click at [222, 6] on button "End Class" at bounding box center [220, 6] width 22 height 6
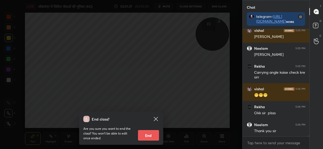
click at [150, 136] on button "End" at bounding box center [148, 135] width 21 height 11
type textarea "x"
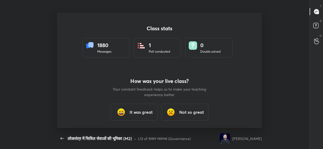
scroll to position [0, 0]
click at [146, 114] on h3 "It was great" at bounding box center [141, 112] width 23 height 6
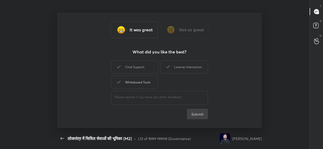
click at [144, 83] on div "Whiteboard Tools" at bounding box center [134, 82] width 47 height 13
